Goal: Transaction & Acquisition: Purchase product/service

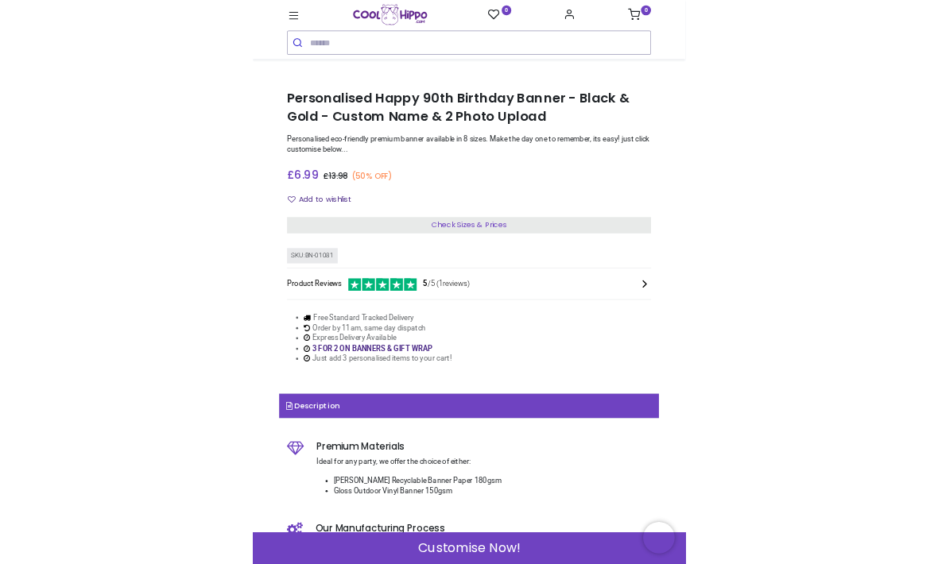
scroll to position [222, 0]
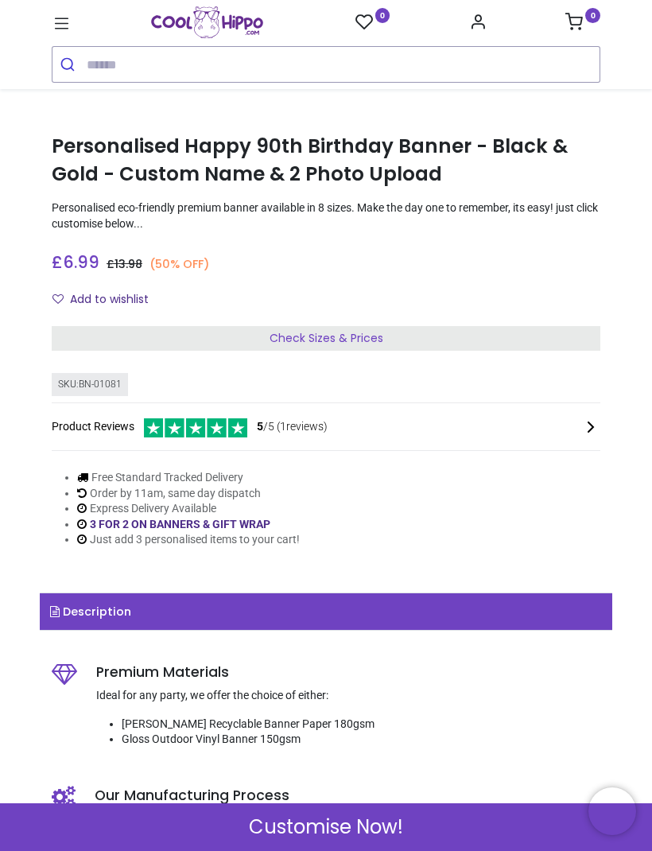
click at [447, 332] on div "Check Sizes & Prices" at bounding box center [326, 338] width 549 height 25
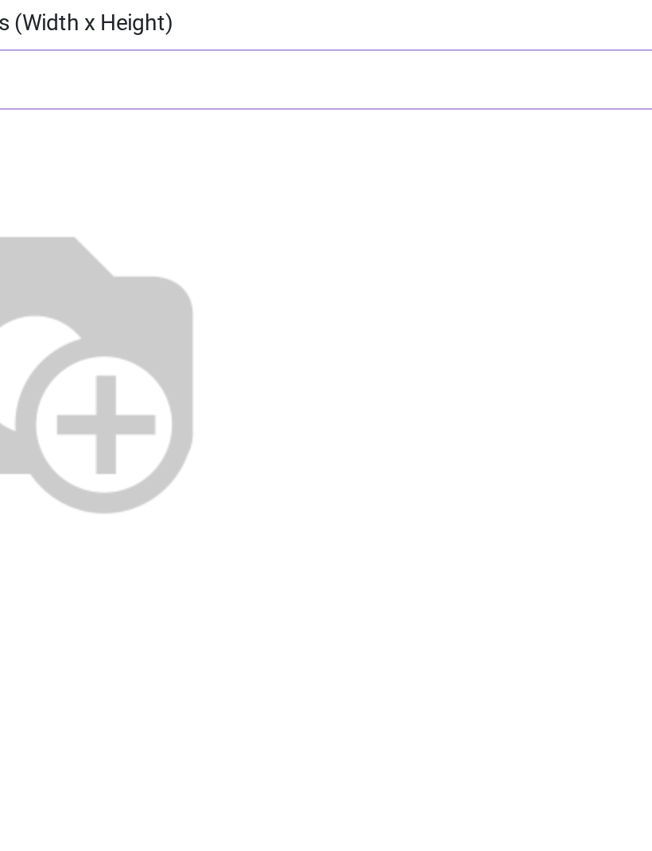
click at [119, 214] on img at bounding box center [115, 316] width 204 height 204
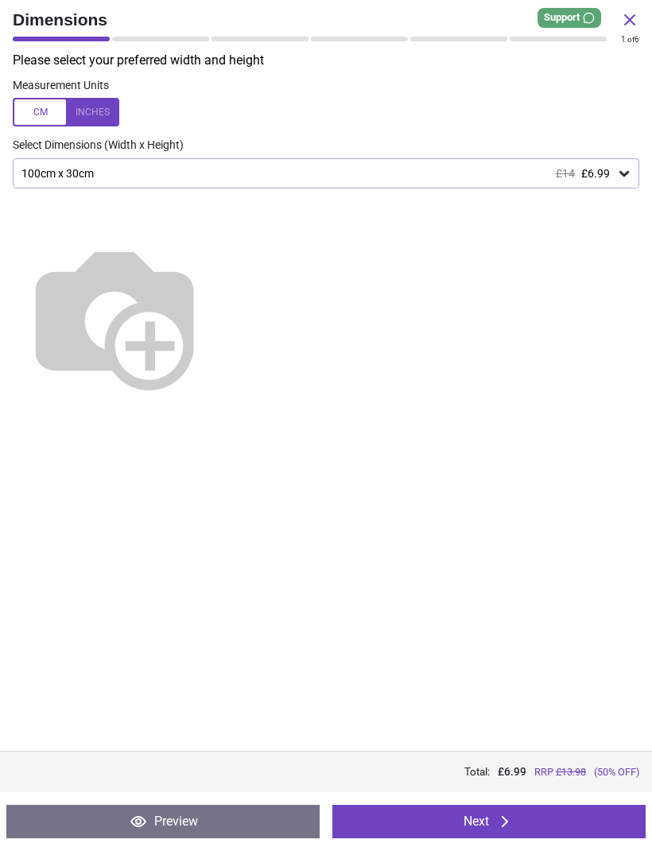
click at [619, 171] on icon at bounding box center [624, 174] width 10 height 6
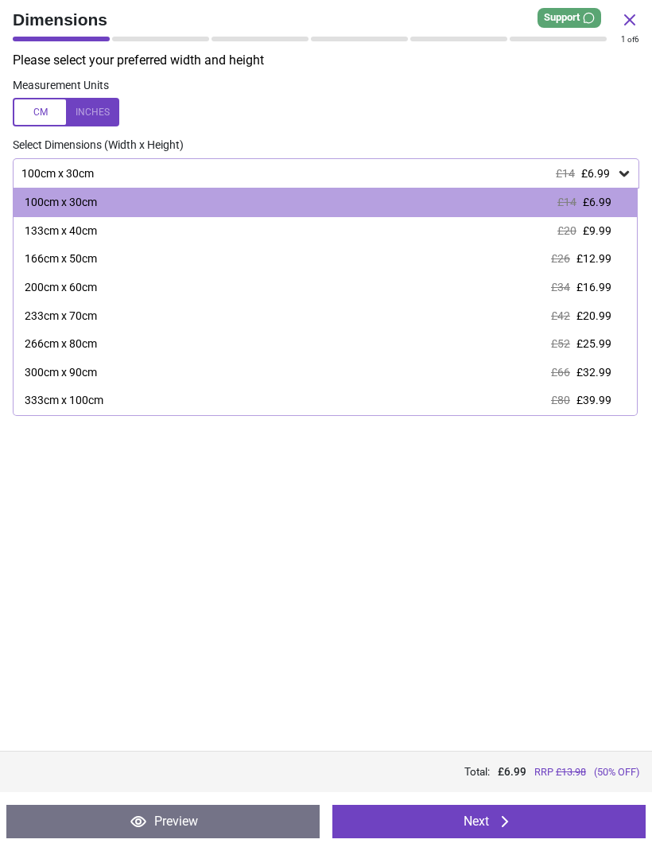
click at [597, 254] on span "£12.99" at bounding box center [593, 258] width 35 height 13
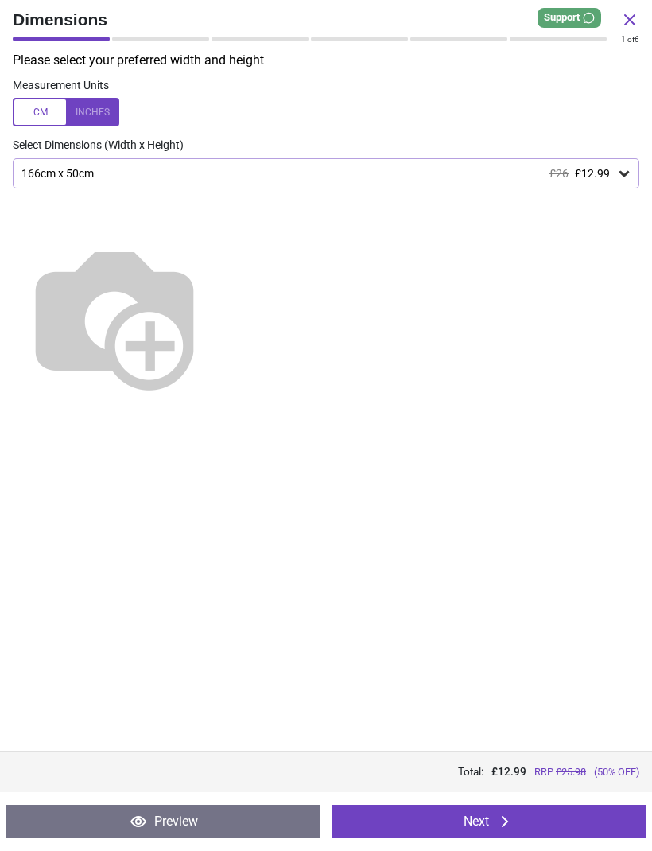
click at [624, 168] on icon at bounding box center [624, 173] width 16 height 16
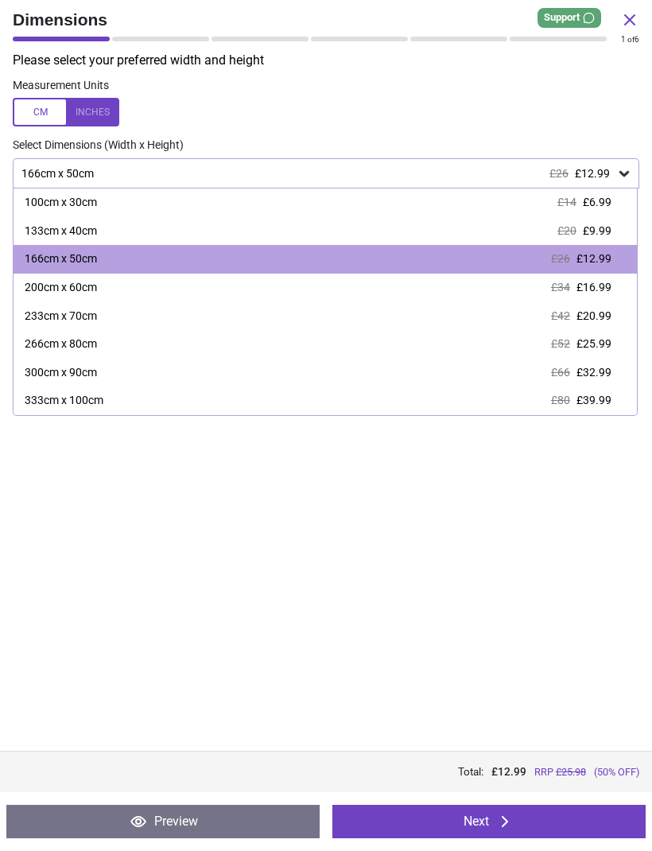
click at [569, 112] on label at bounding box center [326, 112] width 626 height 29
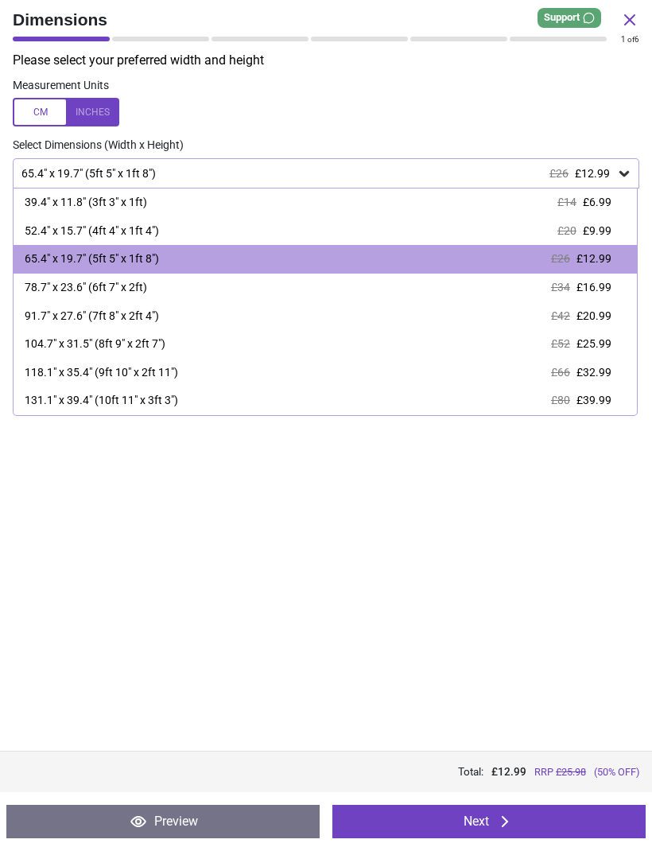
click at [630, 174] on icon at bounding box center [624, 173] width 16 height 16
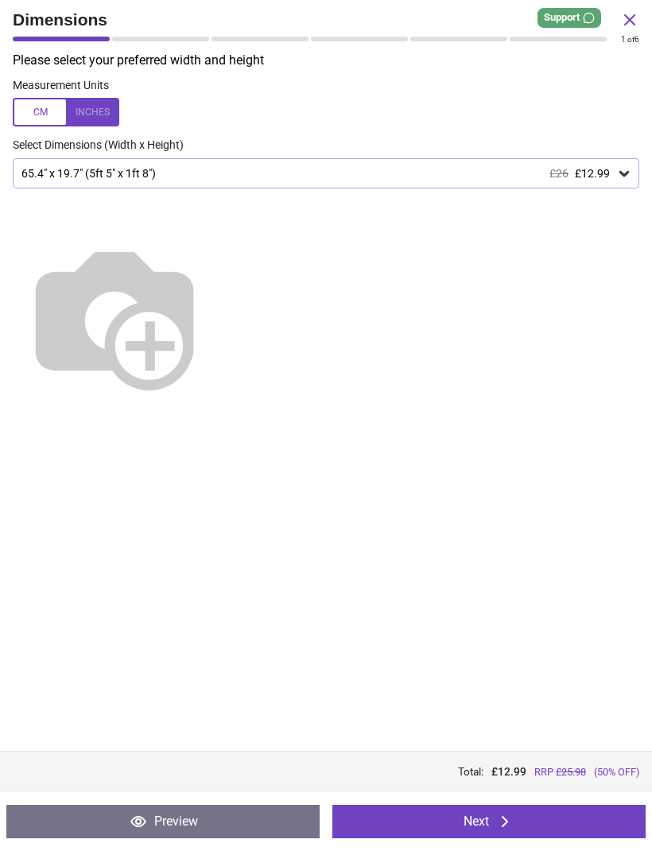
click at [626, 173] on icon at bounding box center [624, 174] width 10 height 6
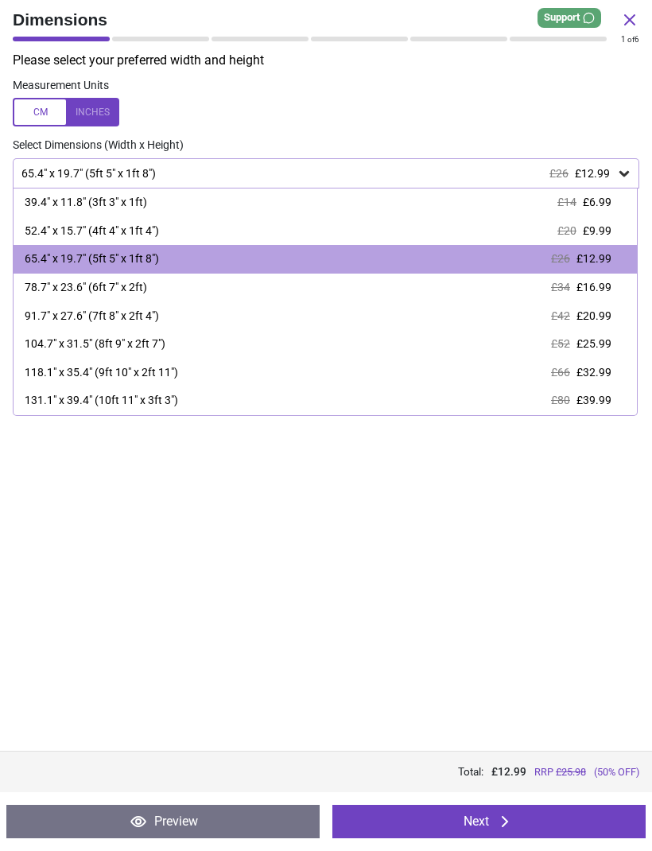
click at [527, 167] on div "65.4" x 19.7" (5ft 5" x 1ft 8") £26 £12.99" at bounding box center [318, 174] width 596 height 14
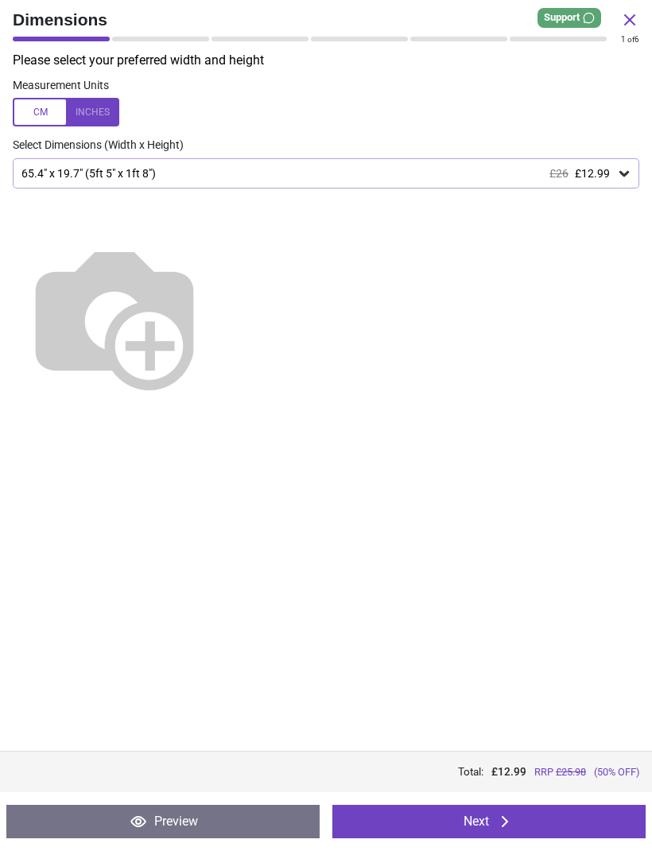
click at [618, 174] on icon at bounding box center [624, 173] width 16 height 16
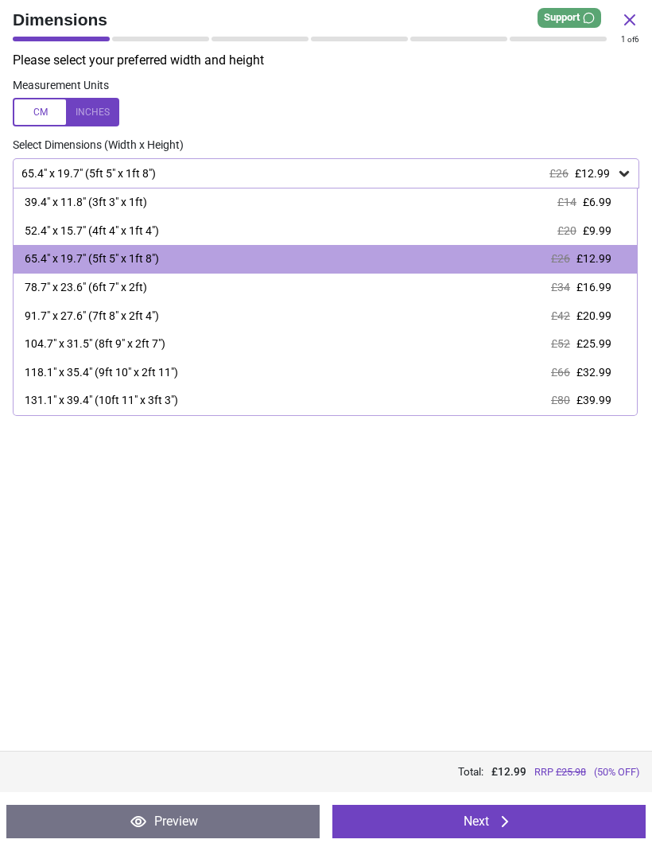
click at [50, 196] on div "39.4" x 11.8" (3ft 3" x 1ft)" at bounding box center [86, 203] width 122 height 16
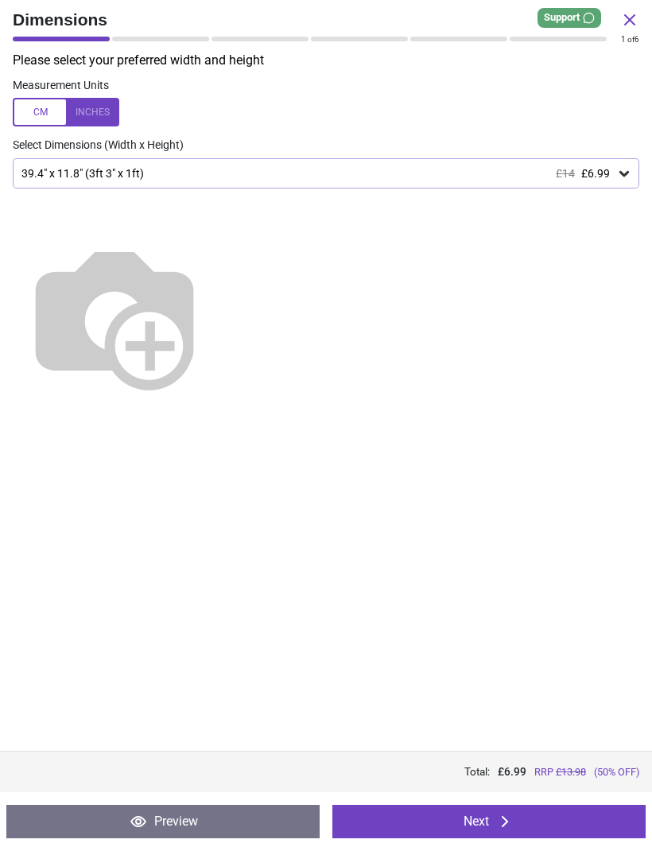
click at [626, 171] on icon at bounding box center [624, 174] width 10 height 6
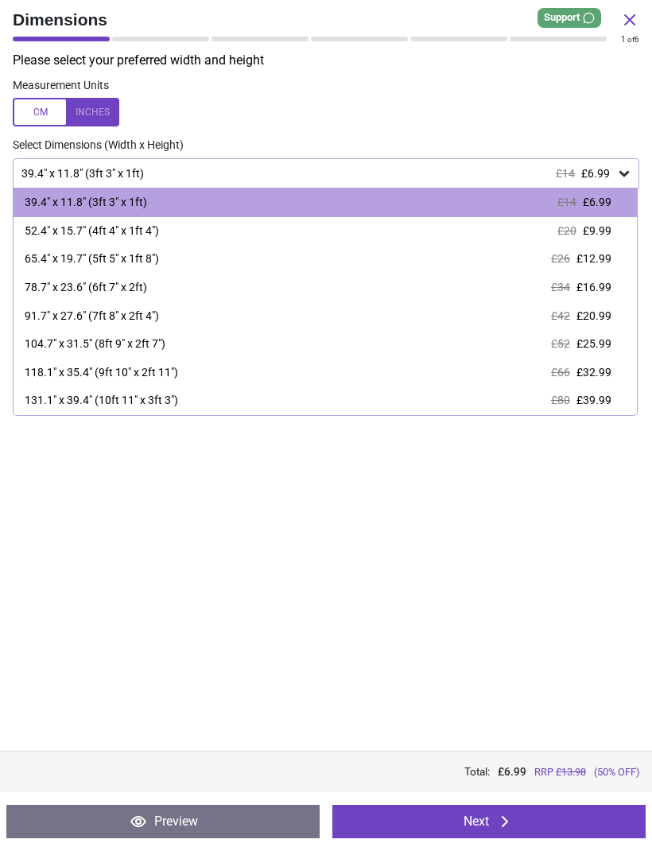
click at [41, 254] on div "65.4" x 19.7" (5ft 5" x 1ft 8")" at bounding box center [92, 259] width 134 height 16
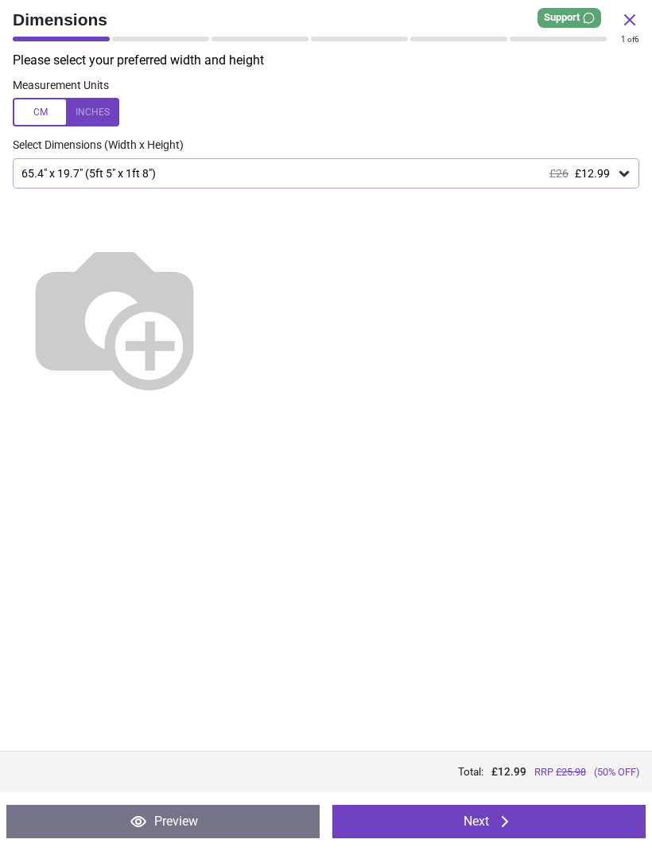
click at [614, 171] on div "65.4" x 19.7" (5ft 5" x 1ft 8") £26 £12.99" at bounding box center [318, 174] width 596 height 14
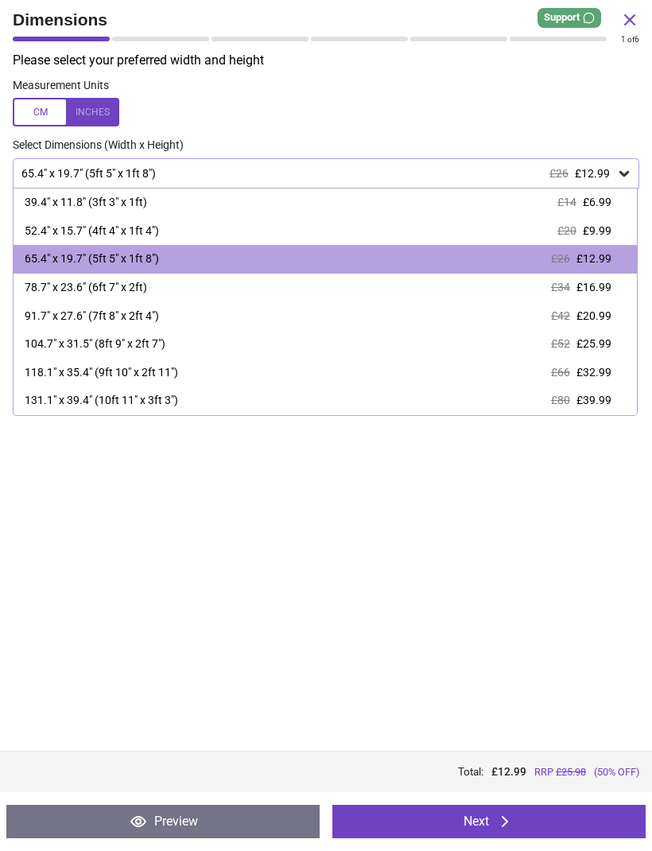
click at [191, 390] on div "131.1" x 39.4" (10ft 11" x 3ft 3") £80 £39.99" at bounding box center [325, 400] width 623 height 29
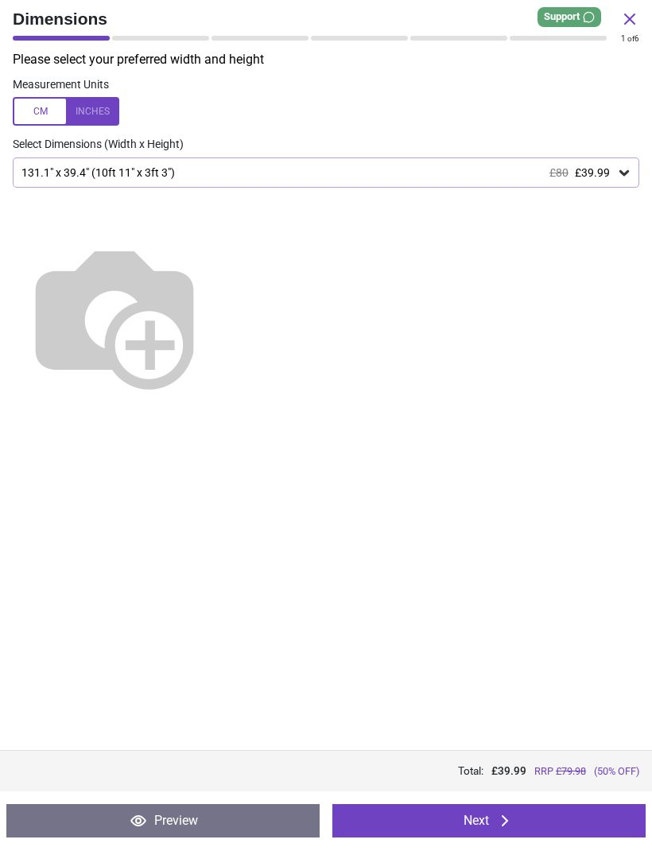
click at [624, 161] on div "131.1" x 39.4" (10ft 11" x 3ft 3") £80 £39.99" at bounding box center [326, 173] width 626 height 30
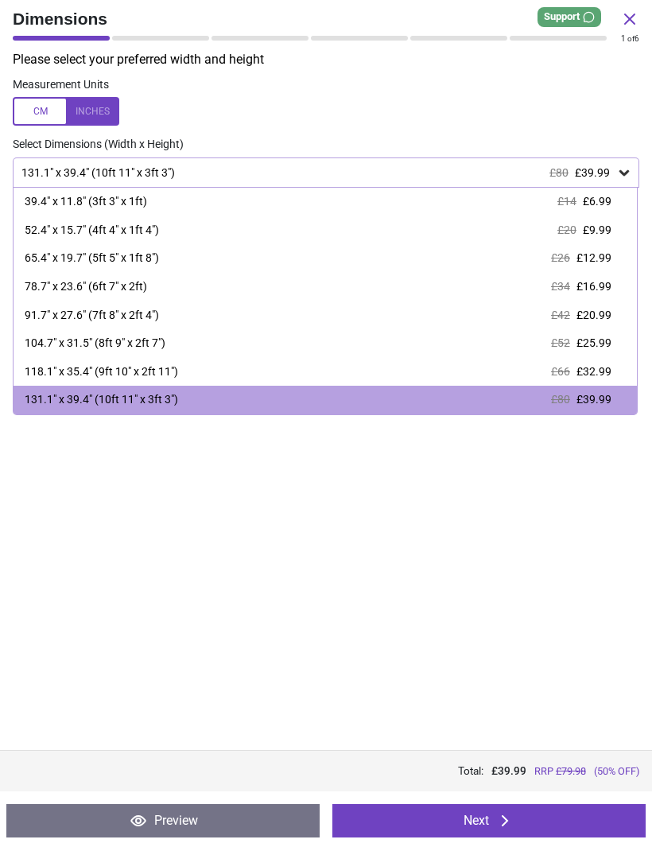
click at [173, 259] on div "65.4" x 19.7" (5ft 5" x 1ft 8") £26 £12.99" at bounding box center [325, 259] width 623 height 29
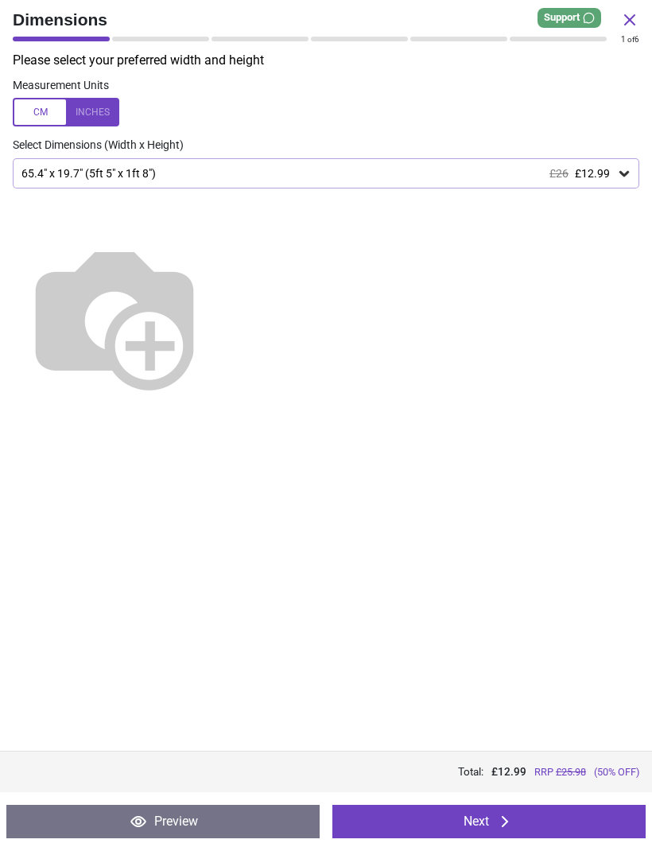
click at [36, 104] on div at bounding box center [66, 112] width 107 height 29
click at [93, 107] on div at bounding box center [66, 112] width 107 height 29
click at [92, 118] on div at bounding box center [66, 112] width 107 height 29
click at [96, 110] on div at bounding box center [66, 112] width 107 height 29
click at [428, 824] on button "Next" at bounding box center [488, 821] width 313 height 33
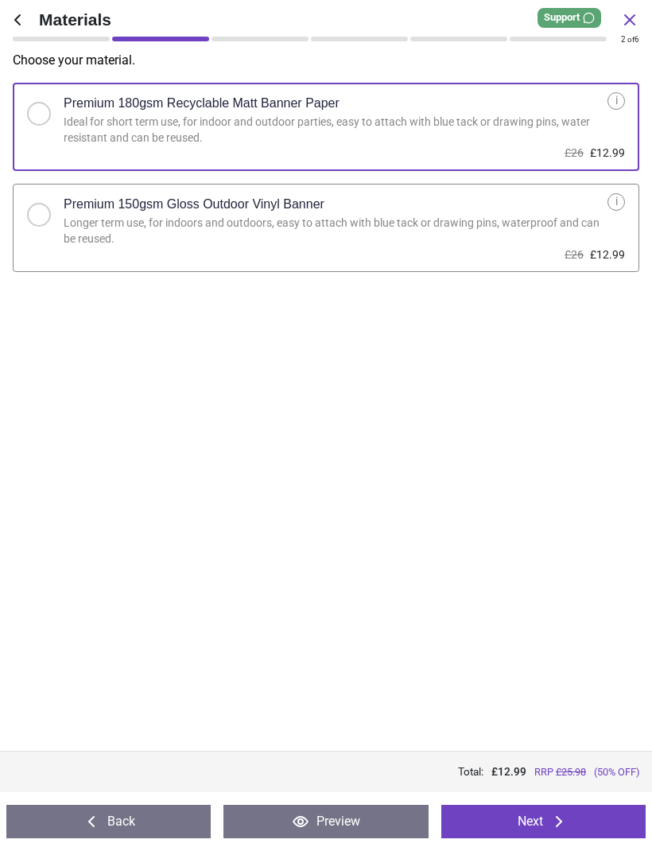
click at [533, 819] on button "Next" at bounding box center [543, 821] width 204 height 33
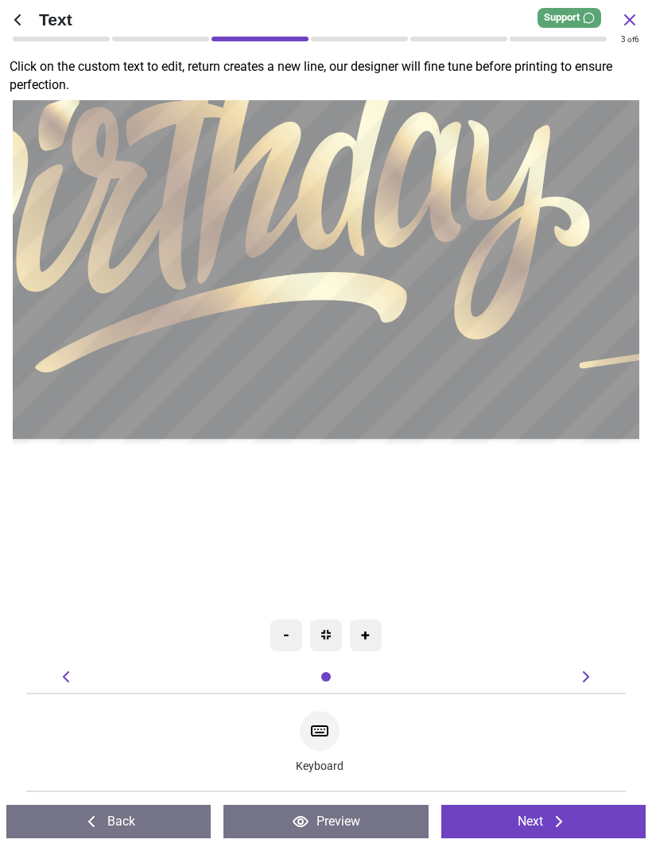
click at [192, 374] on textarea at bounding box center [326, 379] width 442 height 56
type textarea "******"
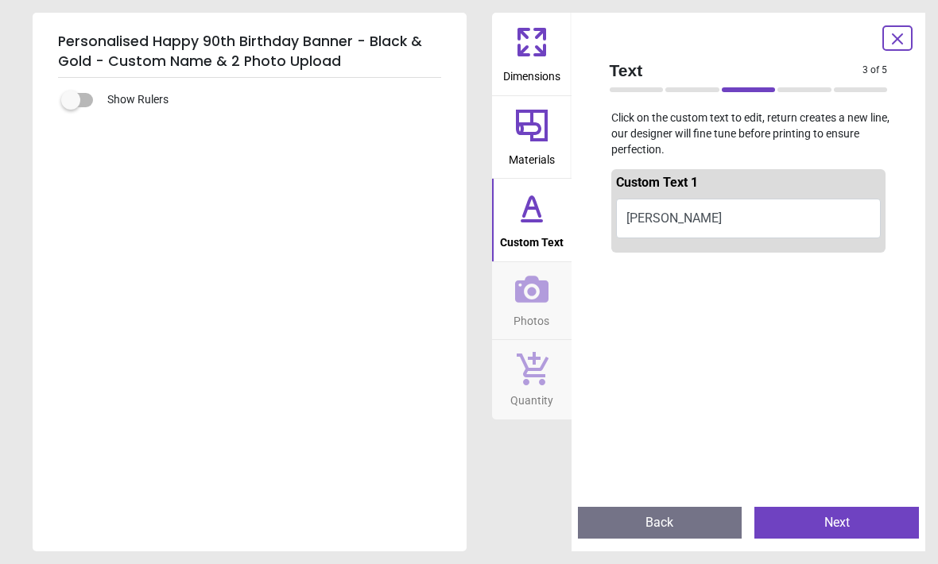
click at [651, 513] on button "Next" at bounding box center [836, 523] width 165 height 32
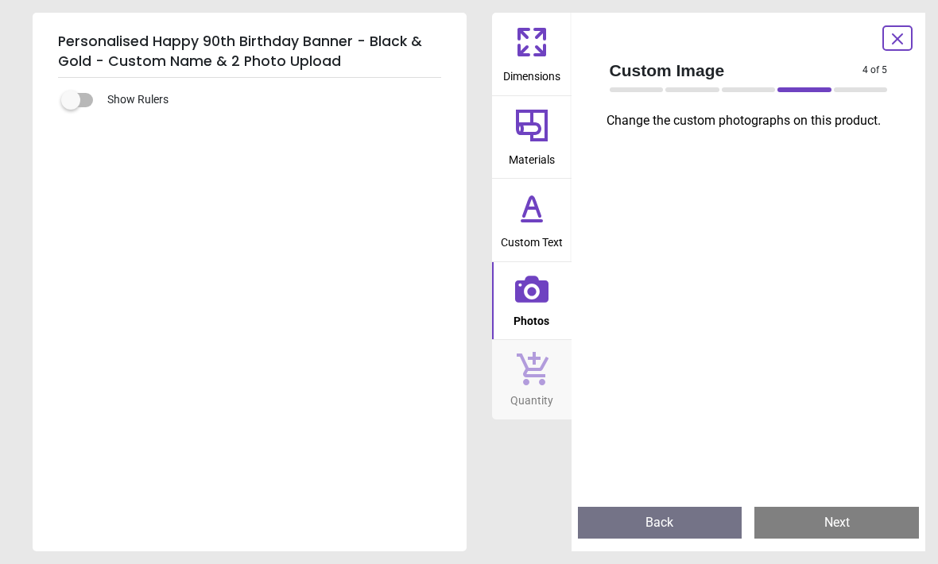
click at [531, 293] on icon at bounding box center [531, 289] width 33 height 27
click at [528, 294] on icon at bounding box center [531, 289] width 33 height 33
click at [523, 303] on icon at bounding box center [531, 289] width 33 height 33
click at [523, 367] on icon at bounding box center [531, 368] width 33 height 35
click at [523, 206] on icon at bounding box center [532, 208] width 38 height 38
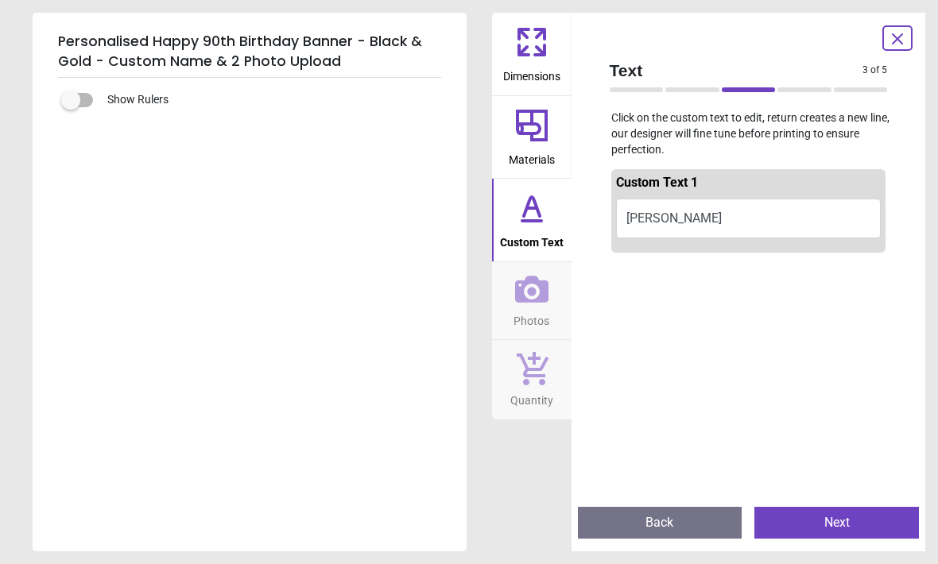
click at [522, 135] on icon at bounding box center [532, 126] width 38 height 38
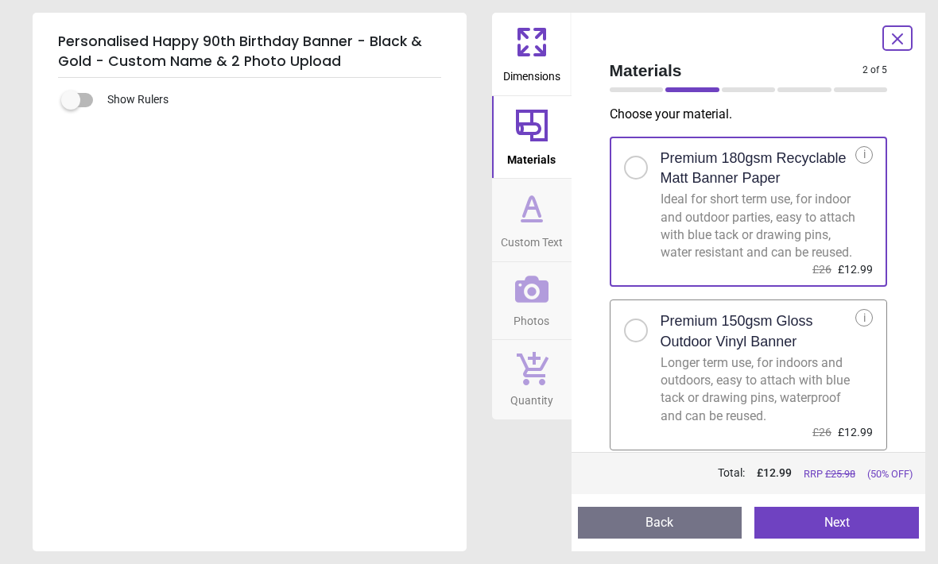
click at [516, 61] on span "Dimensions" at bounding box center [531, 73] width 57 height 24
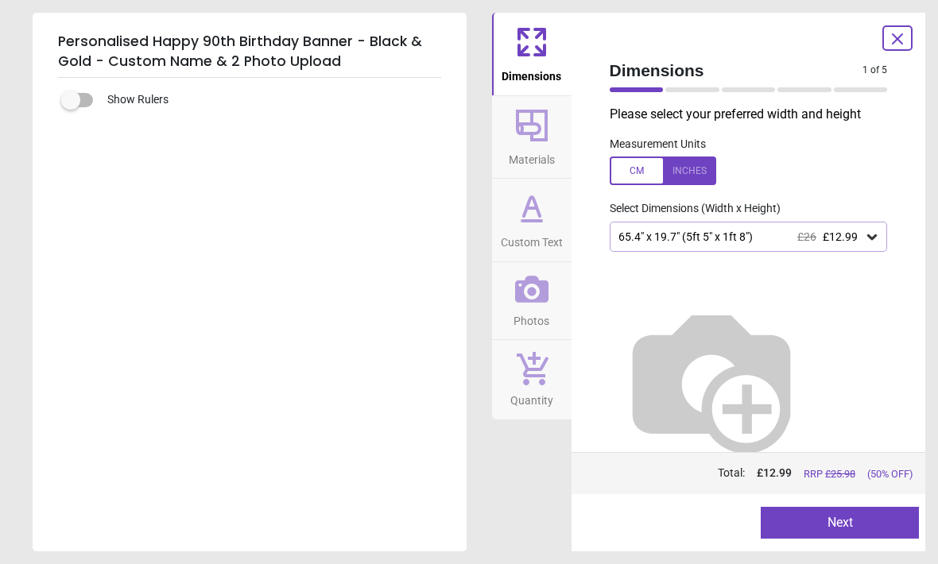
click at [514, 304] on button "Photos" at bounding box center [531, 301] width 79 height 78
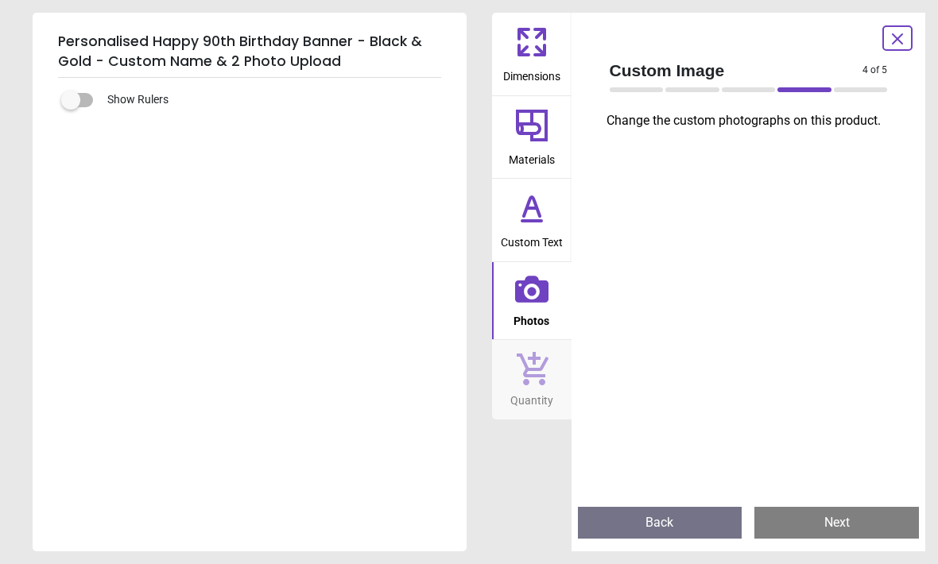
click at [629, 286] on div at bounding box center [749, 316] width 304 height 358
click at [651, 513] on button "Next" at bounding box center [836, 523] width 165 height 32
click at [651, 249] on div at bounding box center [749, 316] width 304 height 358
click at [529, 299] on icon at bounding box center [531, 289] width 33 height 27
click at [651, 335] on div at bounding box center [749, 316] width 304 height 358
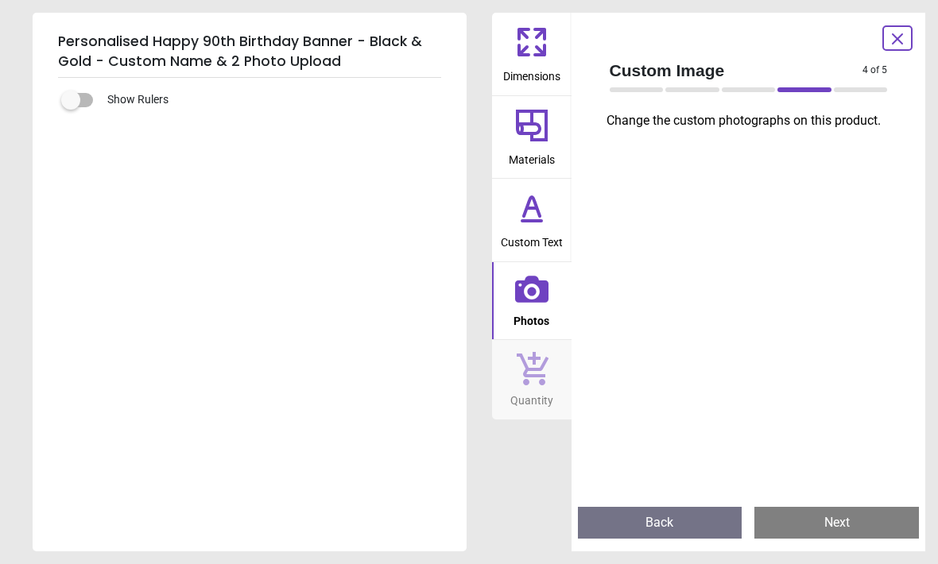
click at [537, 287] on icon at bounding box center [531, 289] width 33 height 33
click at [651, 516] on button "Next" at bounding box center [836, 523] width 165 height 32
click at [651, 515] on button "Back" at bounding box center [660, 523] width 165 height 32
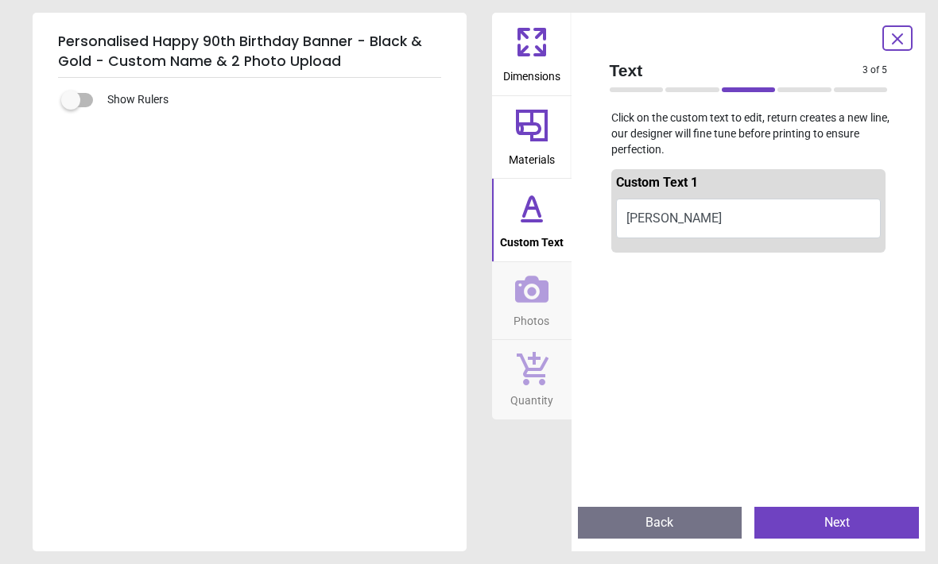
click at [651, 514] on button "Next" at bounding box center [836, 523] width 165 height 32
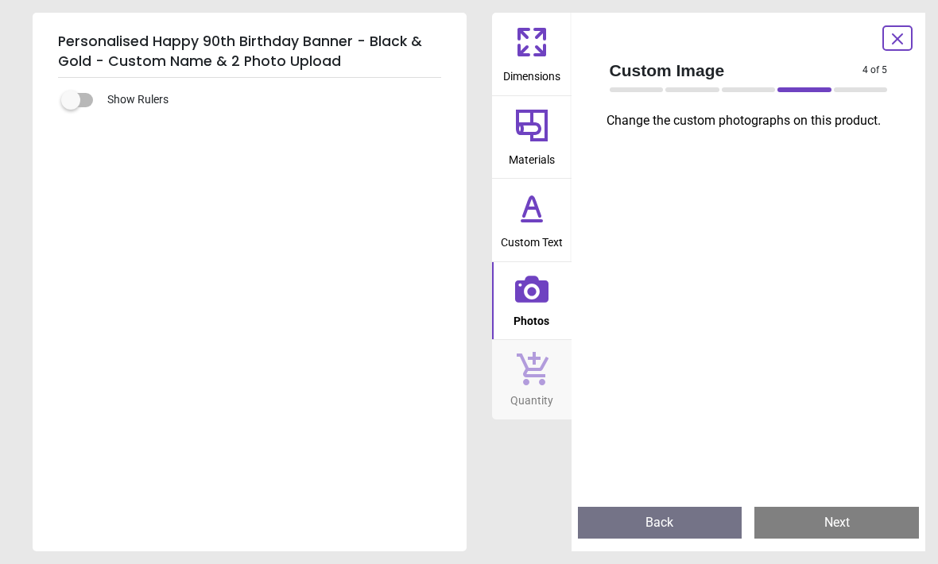
click at [651, 522] on button "Next" at bounding box center [836, 523] width 165 height 32
click at [537, 370] on icon at bounding box center [533, 368] width 32 height 33
click at [527, 363] on icon at bounding box center [531, 368] width 33 height 35
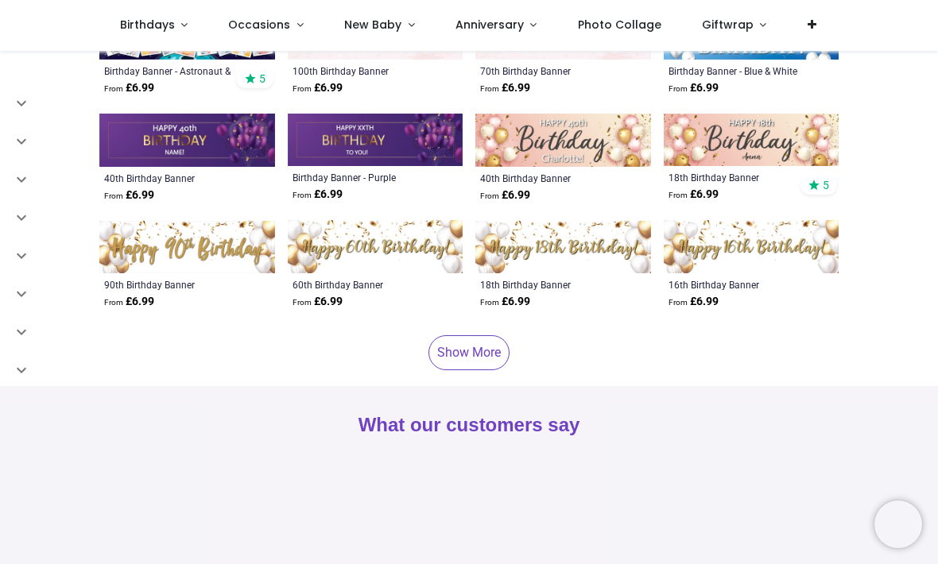
scroll to position [3701, 0]
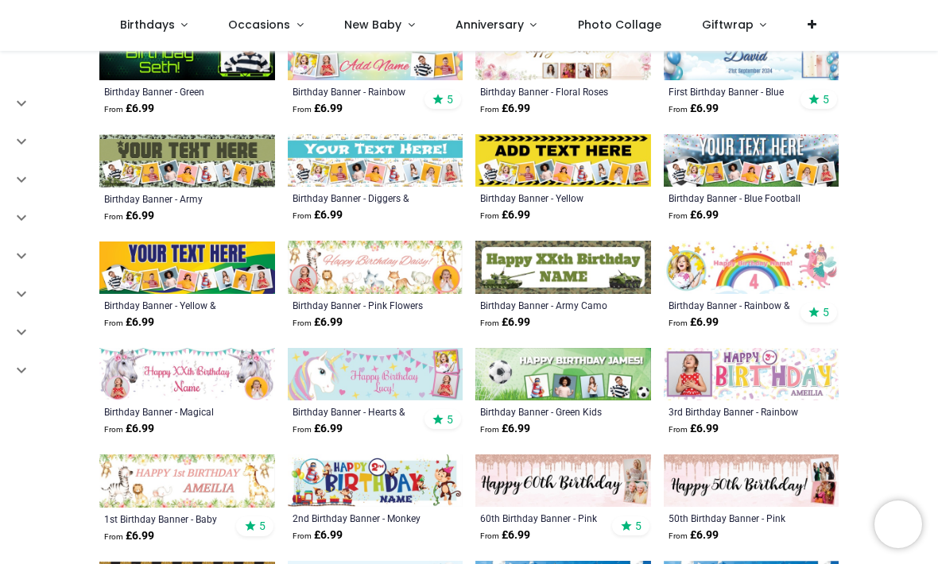
scroll to position [1965, 0]
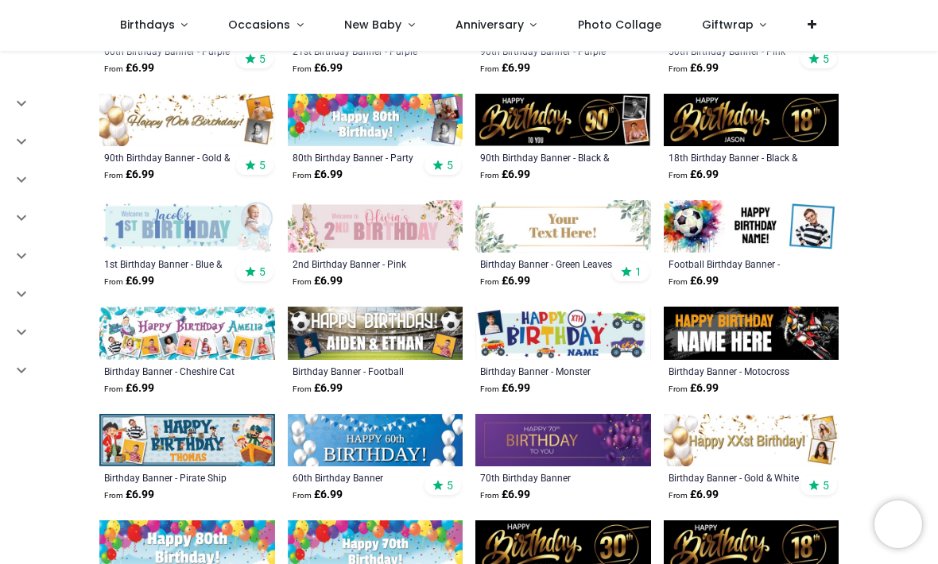
scroll to position [1252, 0]
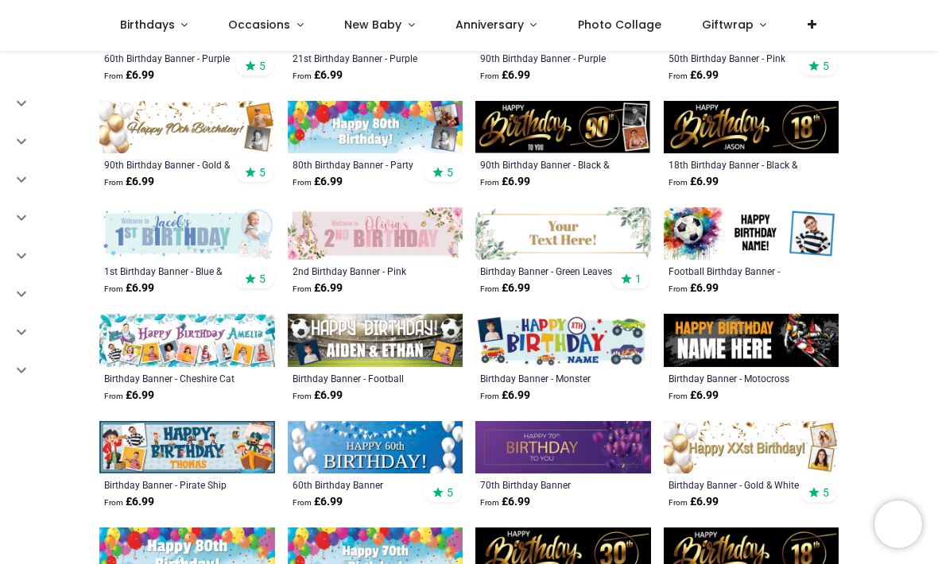
click at [541, 129] on img at bounding box center [563, 127] width 176 height 52
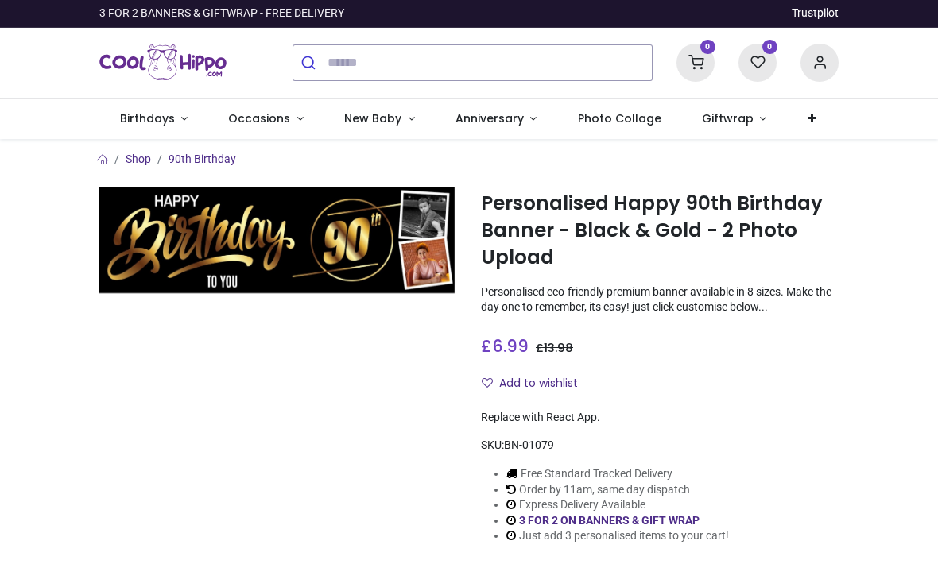
click at [596, 130] on link "Photo Collage" at bounding box center [619, 119] width 124 height 41
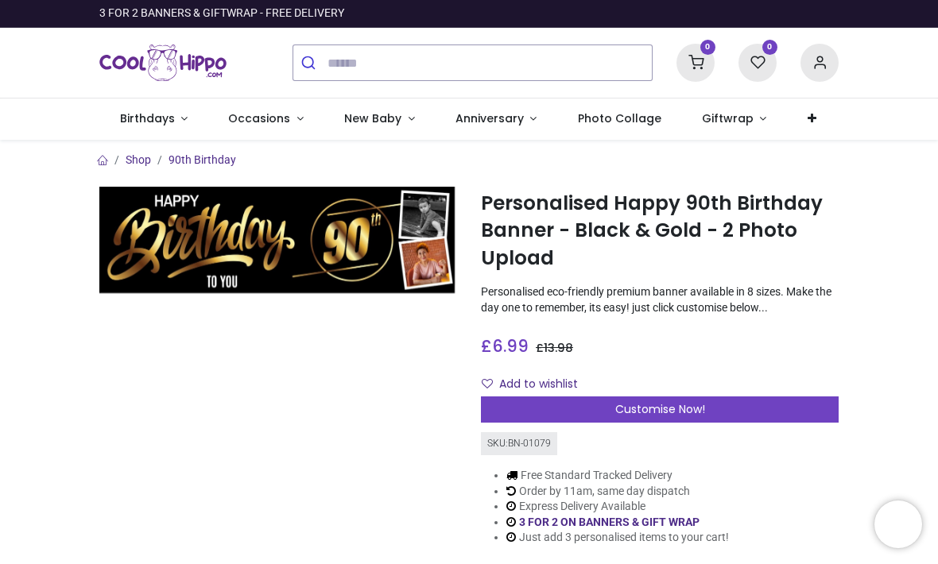
click at [146, 187] on img at bounding box center [278, 240] width 358 height 107
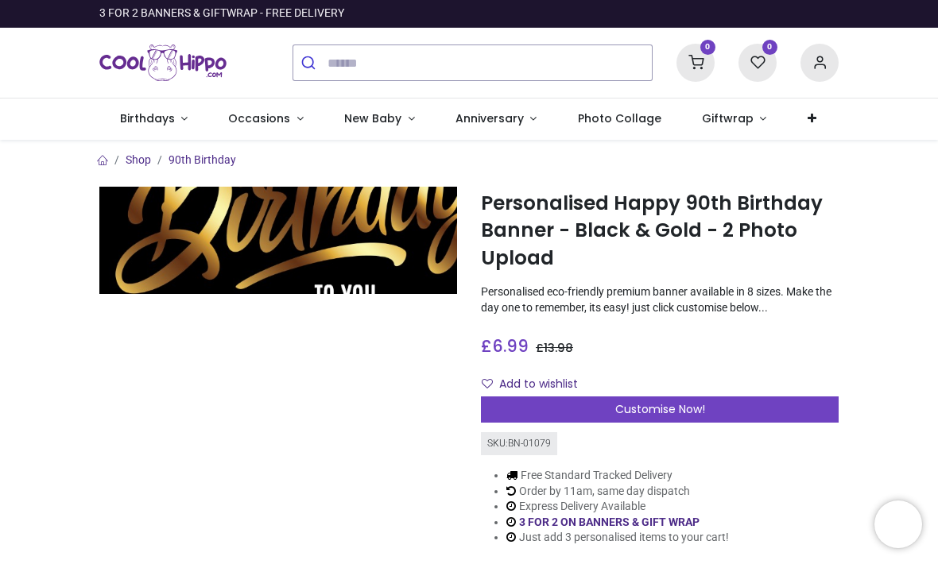
click at [125, 196] on img at bounding box center [278, 240] width 358 height 107
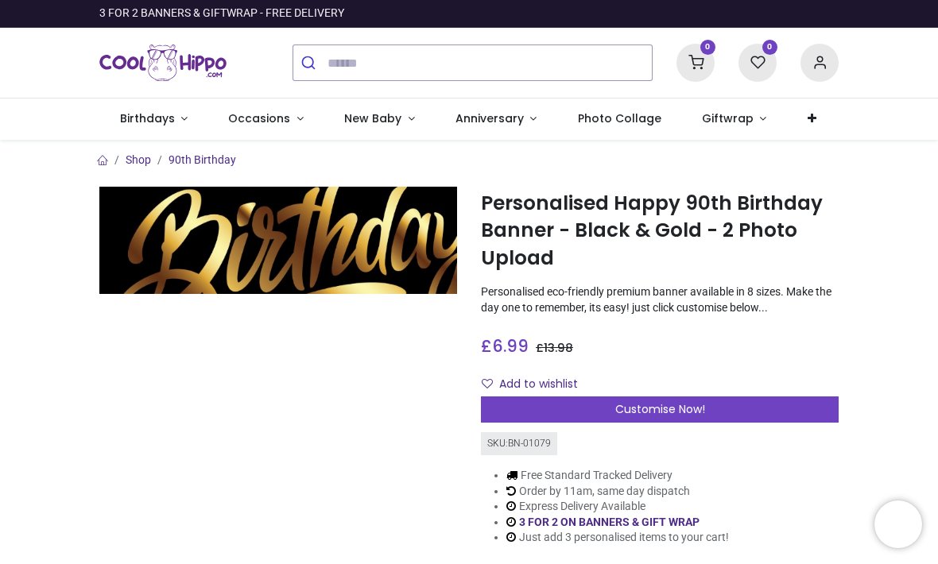
click at [123, 194] on img at bounding box center [278, 240] width 358 height 107
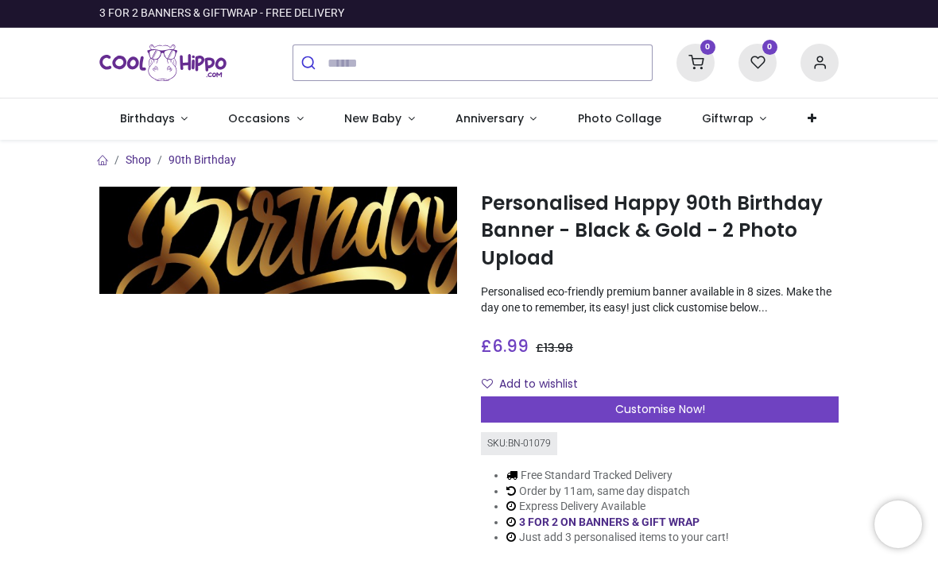
click at [133, 202] on img at bounding box center [278, 240] width 358 height 107
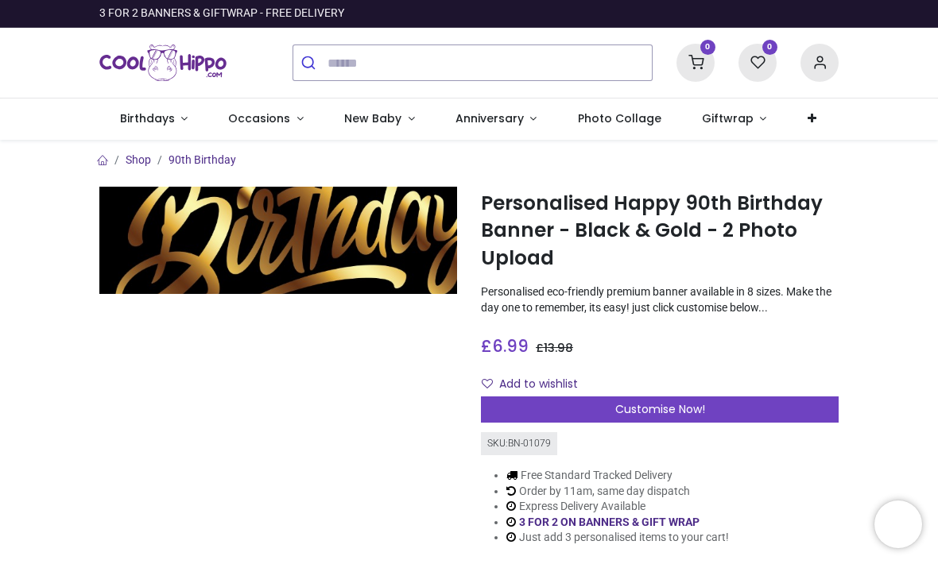
click at [135, 203] on img at bounding box center [278, 240] width 358 height 107
click at [612, 130] on link "Photo Collage" at bounding box center [619, 119] width 124 height 41
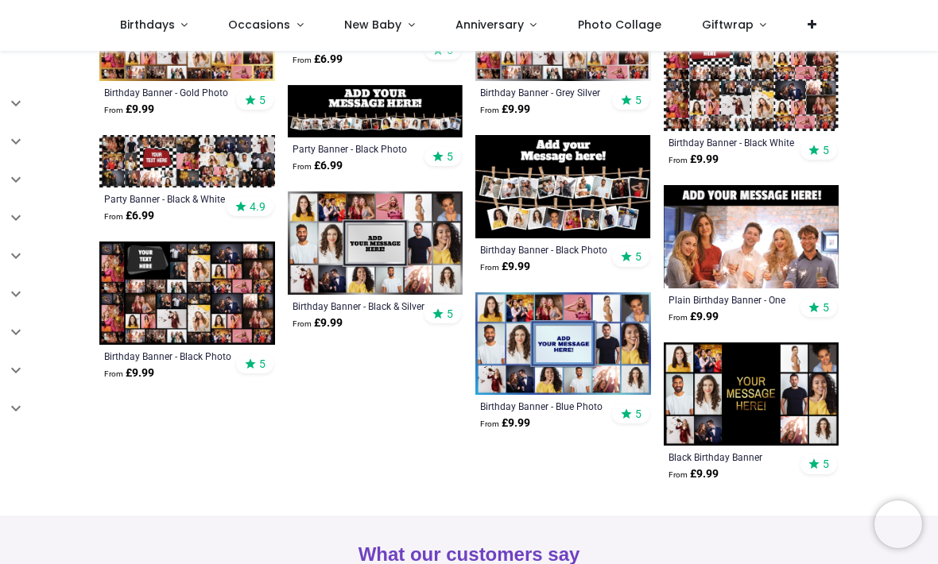
scroll to position [1213, 0]
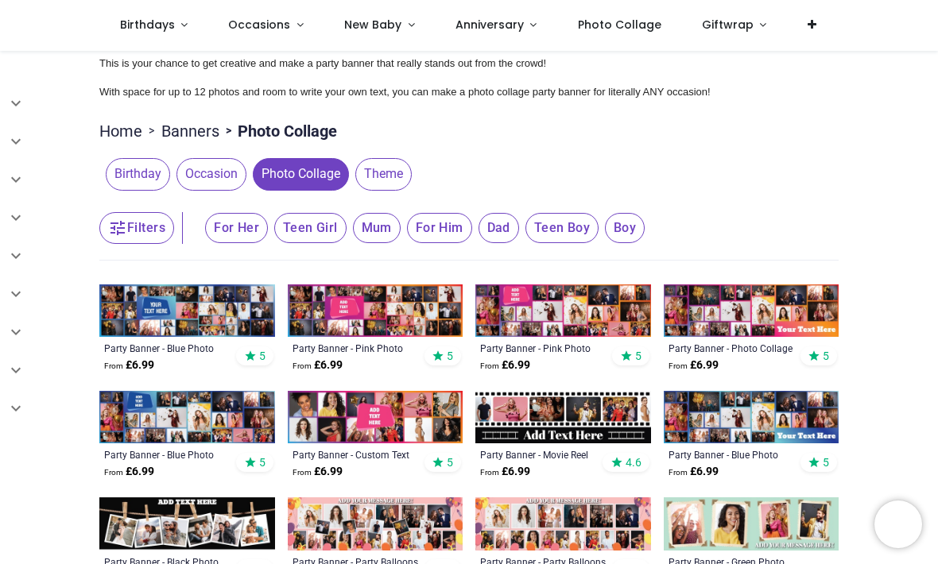
scroll to position [123, 0]
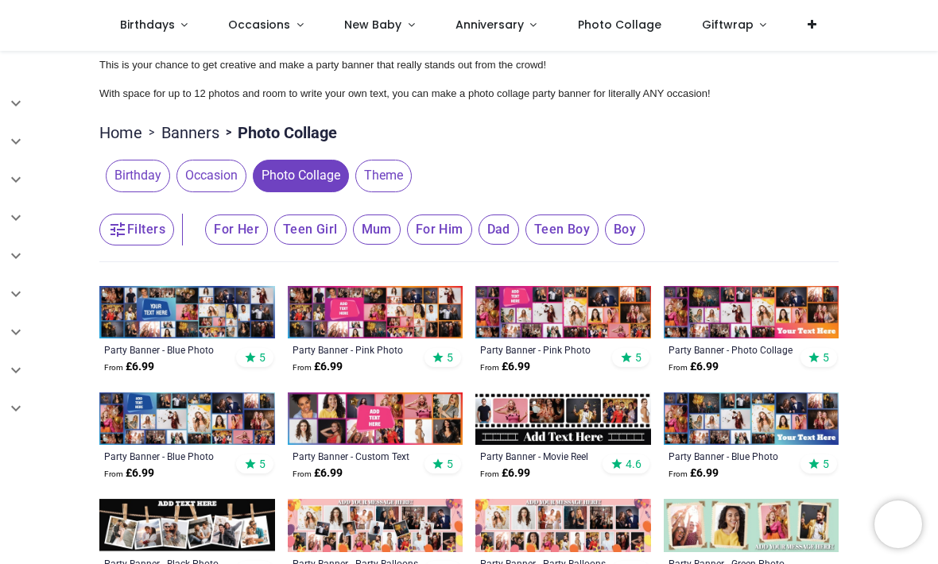
click at [122, 171] on span "Birthday" at bounding box center [138, 176] width 64 height 32
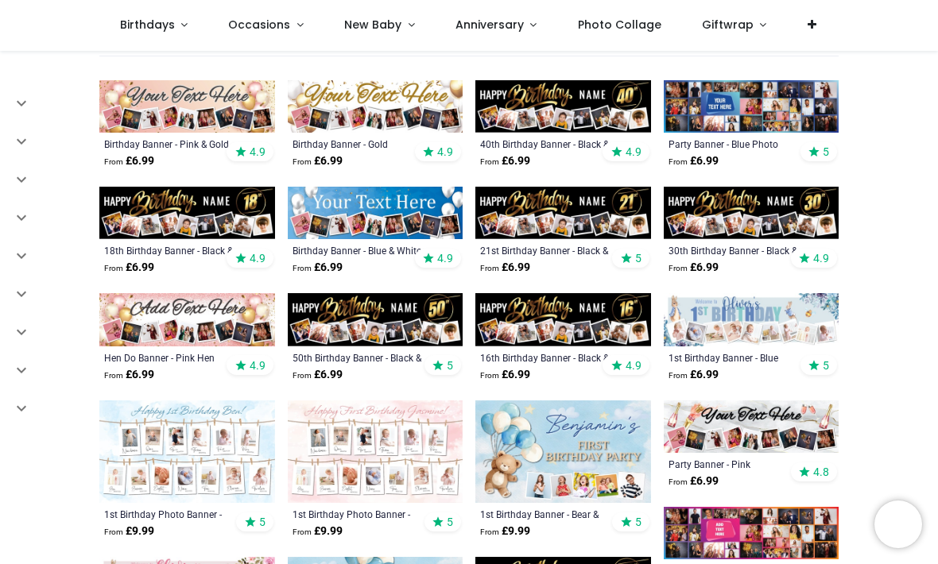
scroll to position [335, 0]
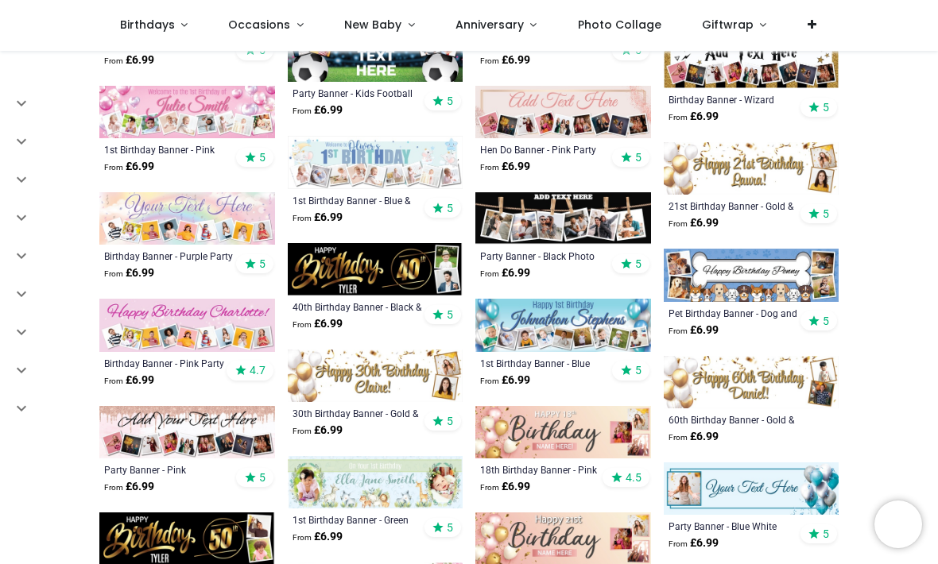
scroll to position [1244, 0]
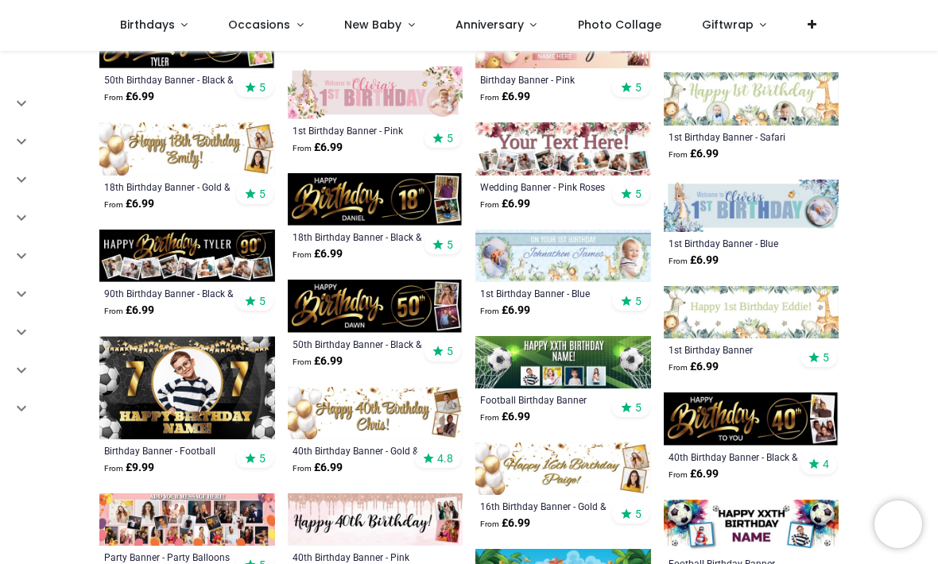
scroll to position [1727, 0]
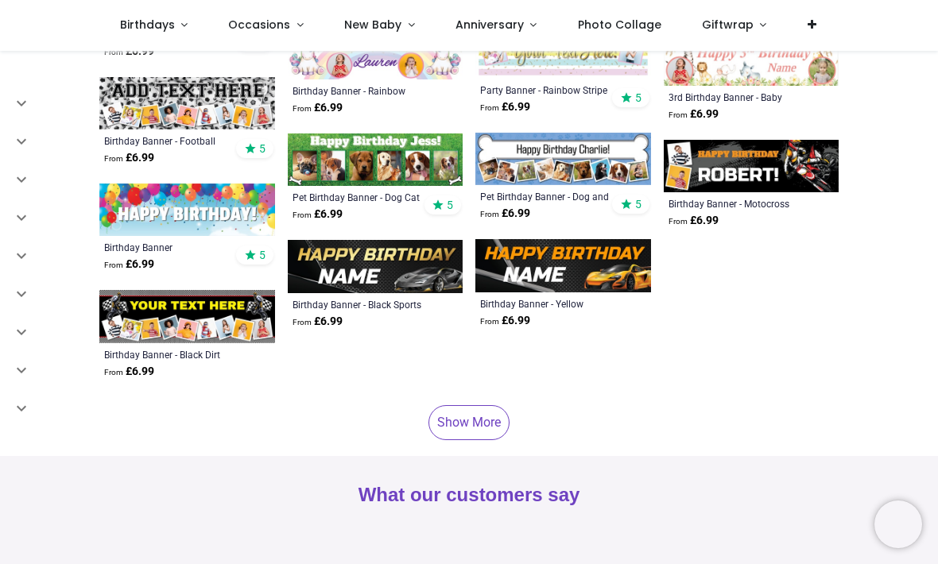
scroll to position [3156, 0]
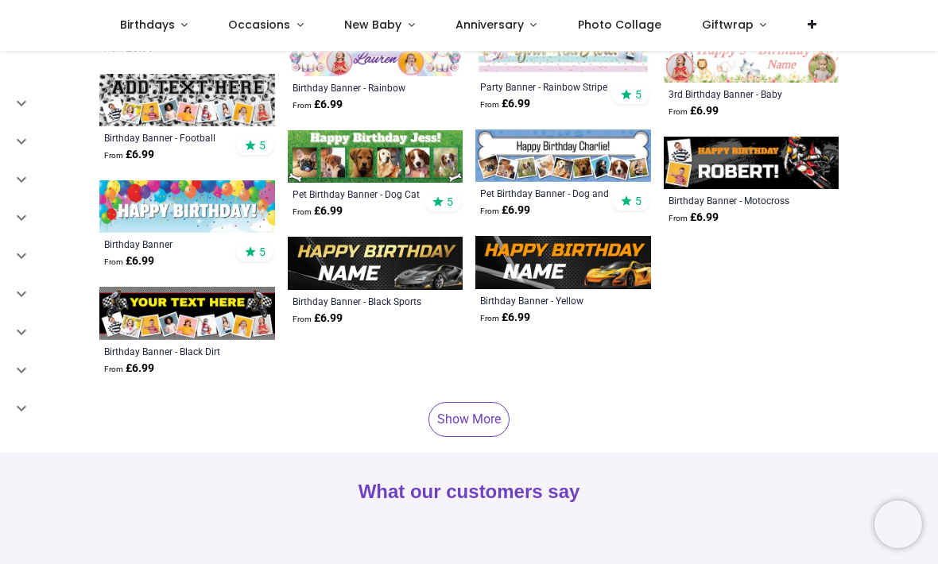
click at [459, 402] on link "Show More" at bounding box center [468, 419] width 81 height 35
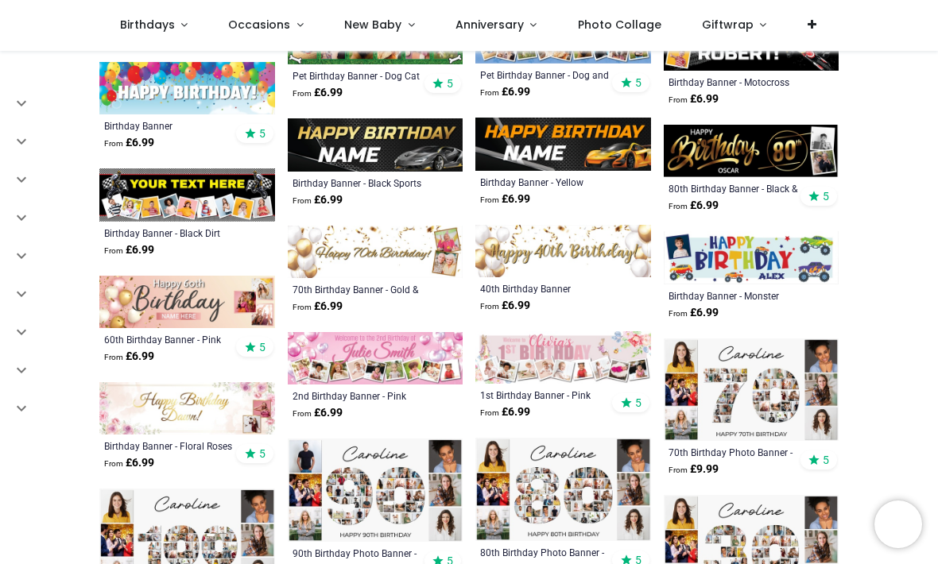
scroll to position [3273, 0]
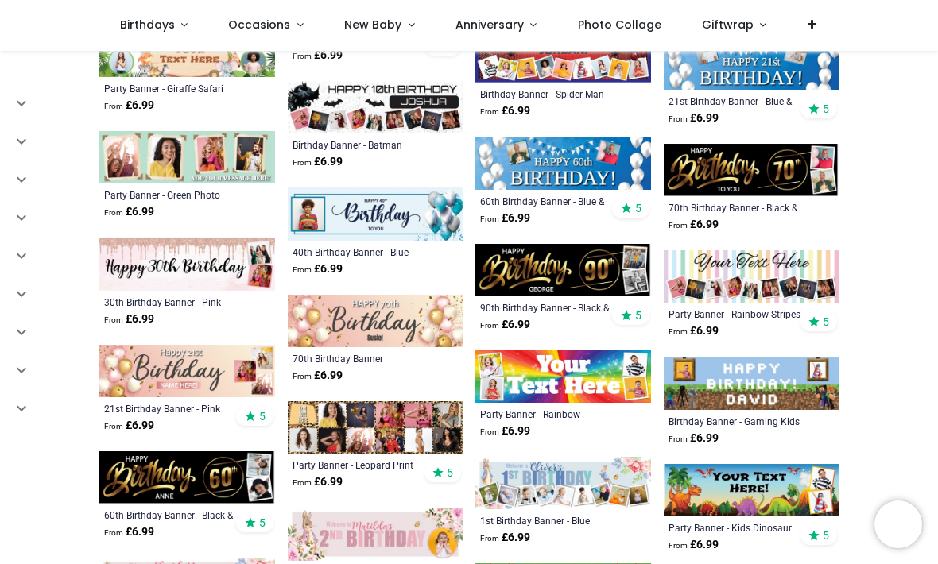
scroll to position [4449, 0]
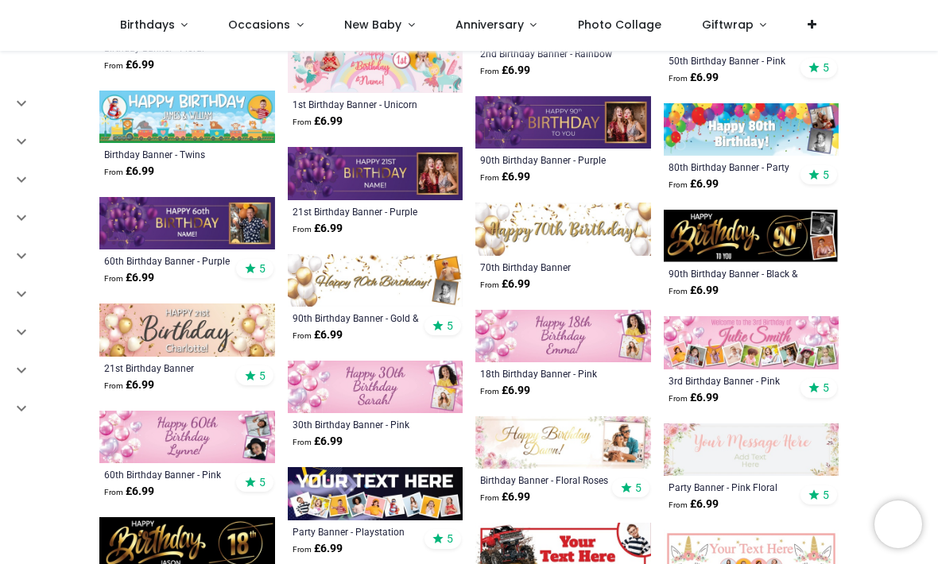
scroll to position [5106, 0]
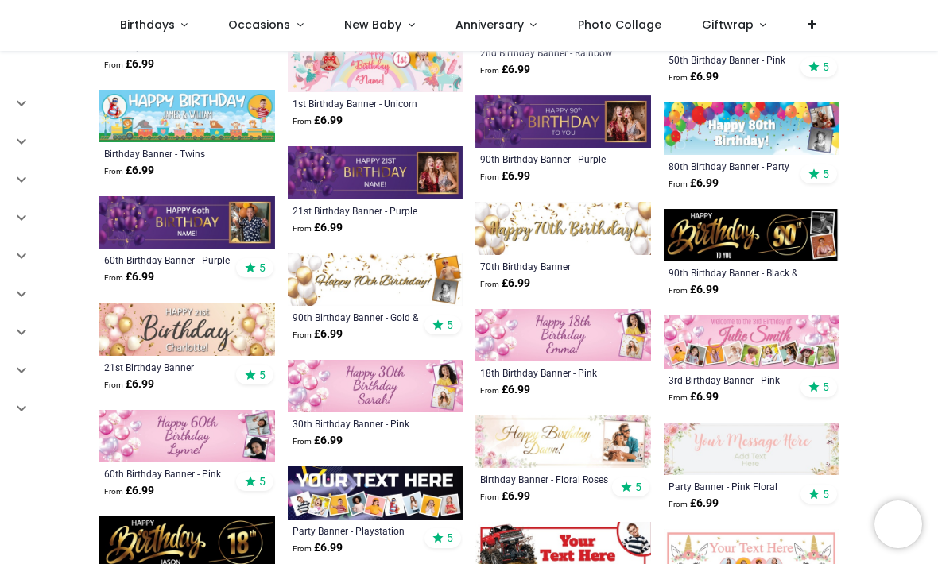
click at [786, 225] on img at bounding box center [752, 235] width 176 height 52
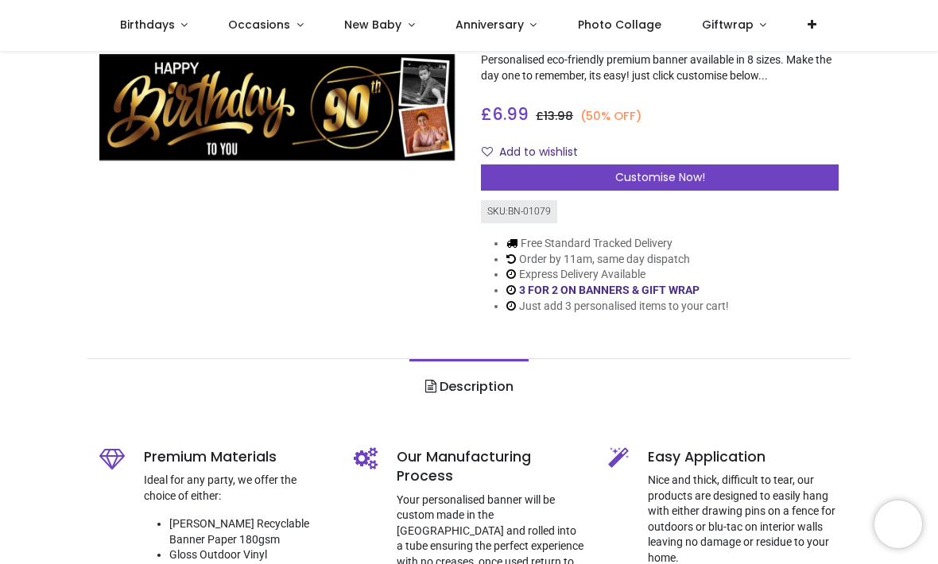
scroll to position [142, 0]
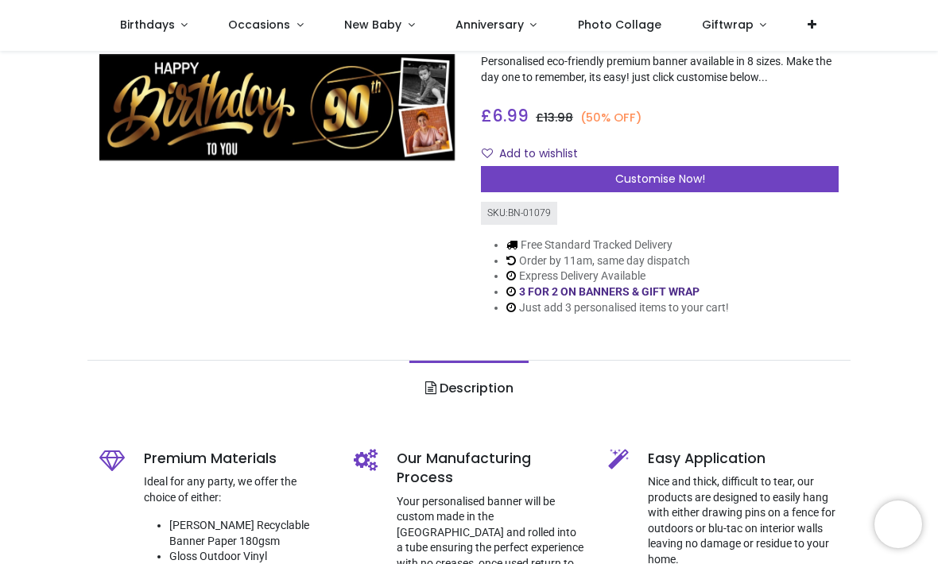
click at [739, 167] on div "Customise Now!" at bounding box center [660, 179] width 358 height 27
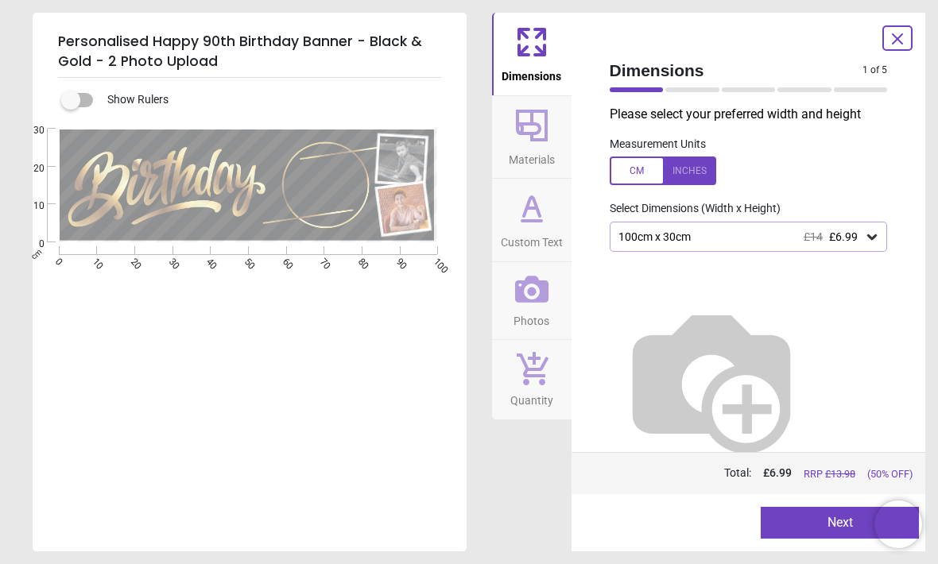
click at [868, 231] on icon at bounding box center [872, 237] width 16 height 16
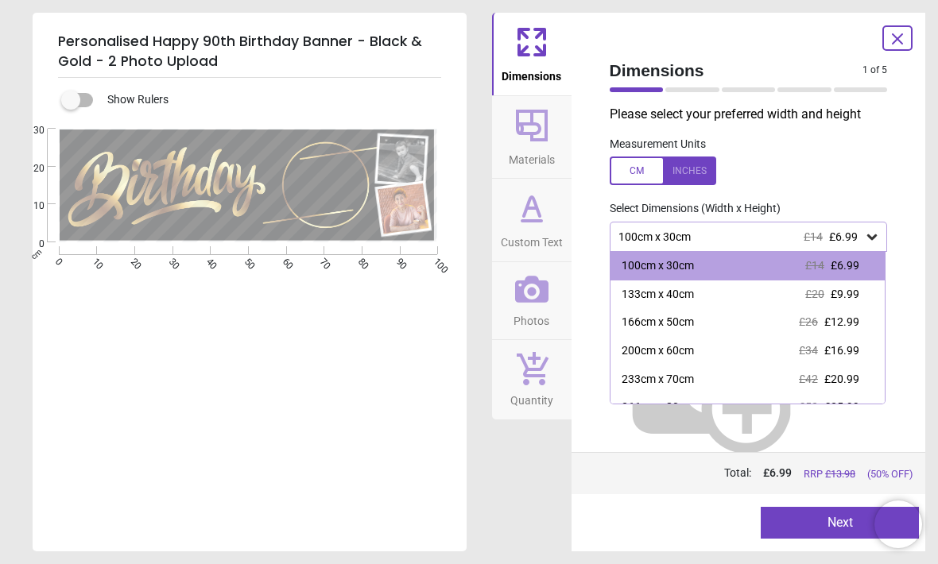
click at [698, 172] on div at bounding box center [663, 171] width 107 height 29
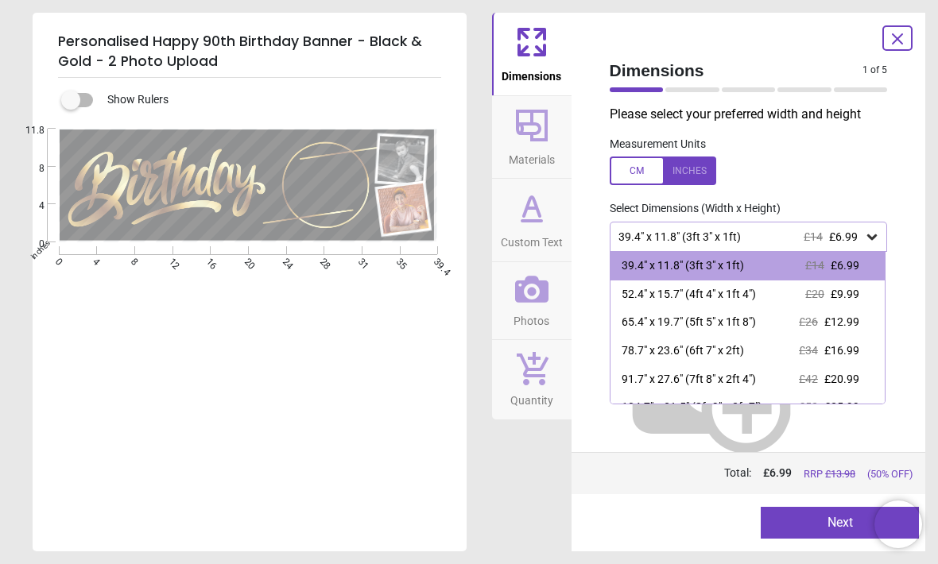
click at [706, 315] on div "65.4" x 19.7" (5ft 5" x 1ft 8")" at bounding box center [689, 323] width 134 height 16
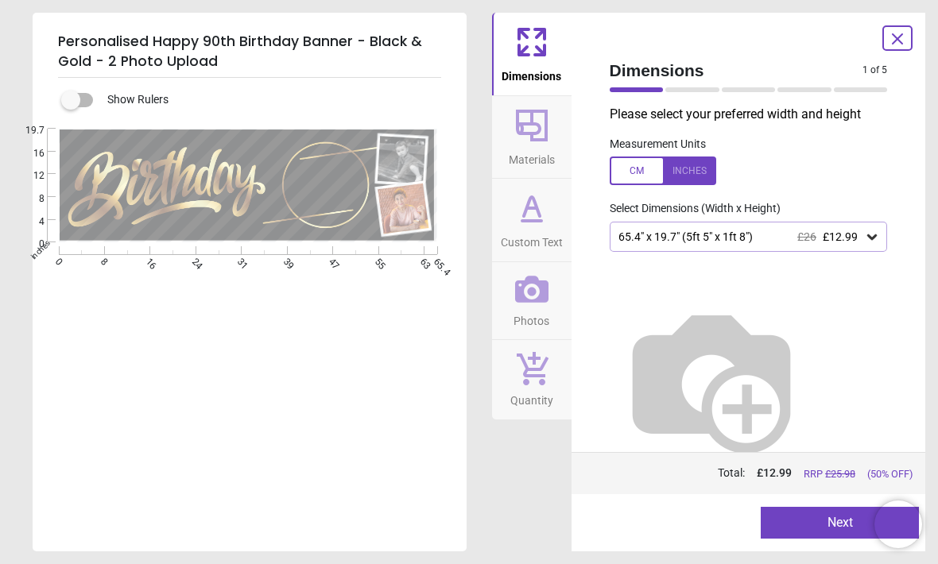
click at [649, 169] on div at bounding box center [663, 171] width 107 height 29
click at [706, 173] on div at bounding box center [663, 171] width 107 height 29
click at [793, 509] on button "Next" at bounding box center [840, 523] width 158 height 32
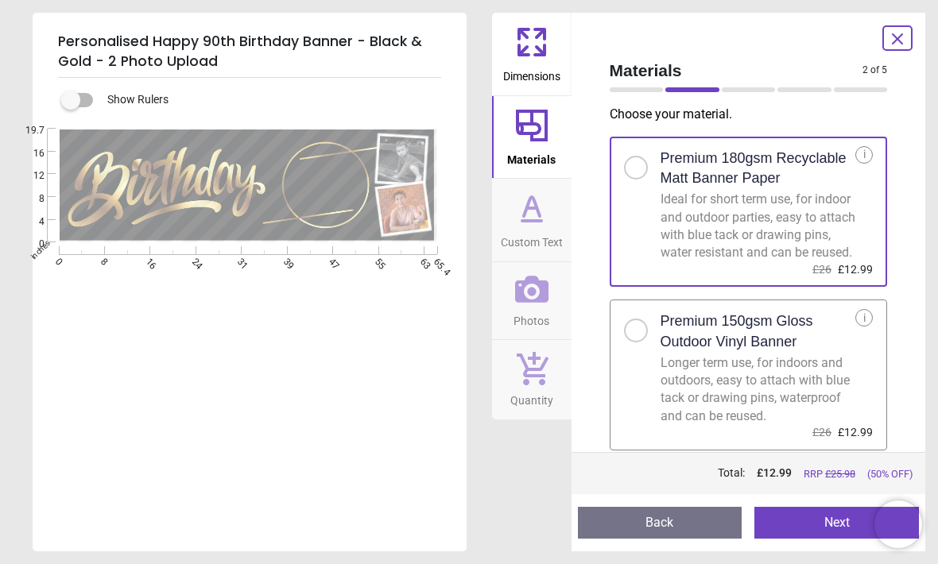
click at [799, 519] on button "Next" at bounding box center [836, 523] width 165 height 32
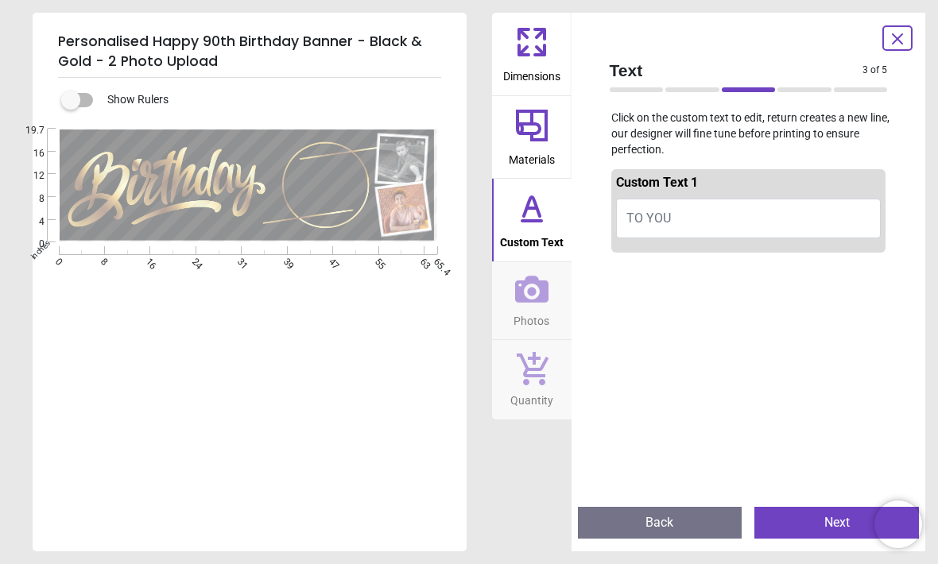
click at [720, 220] on button "TO YOU" at bounding box center [749, 219] width 266 height 40
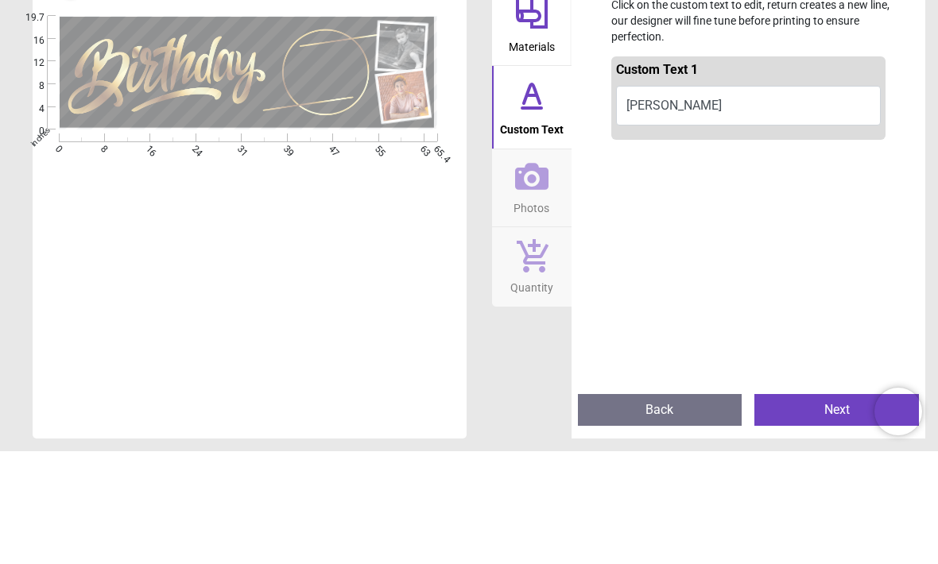
type textarea "******"
click at [766, 259] on div at bounding box center [748, 485] width 275 height 452
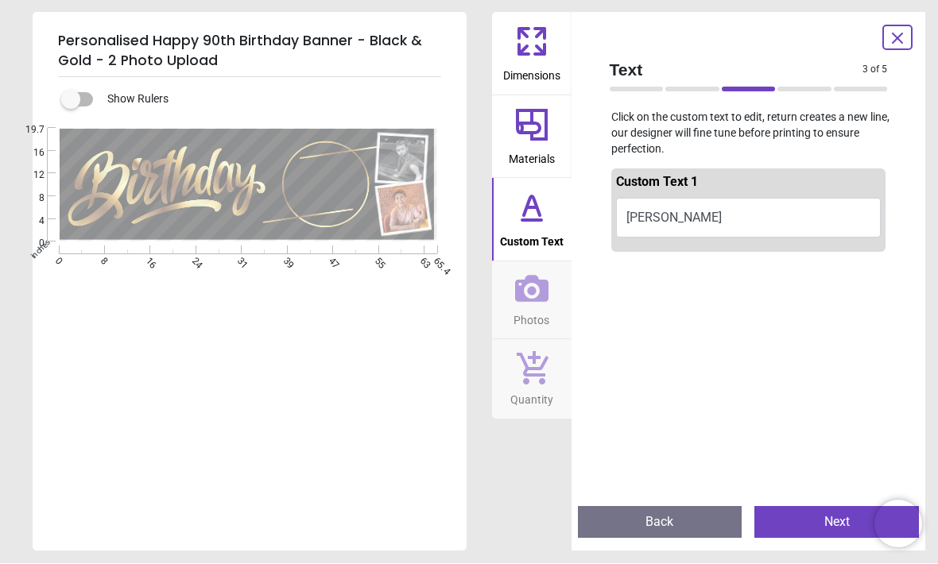
click at [803, 519] on button "Next" at bounding box center [836, 523] width 165 height 32
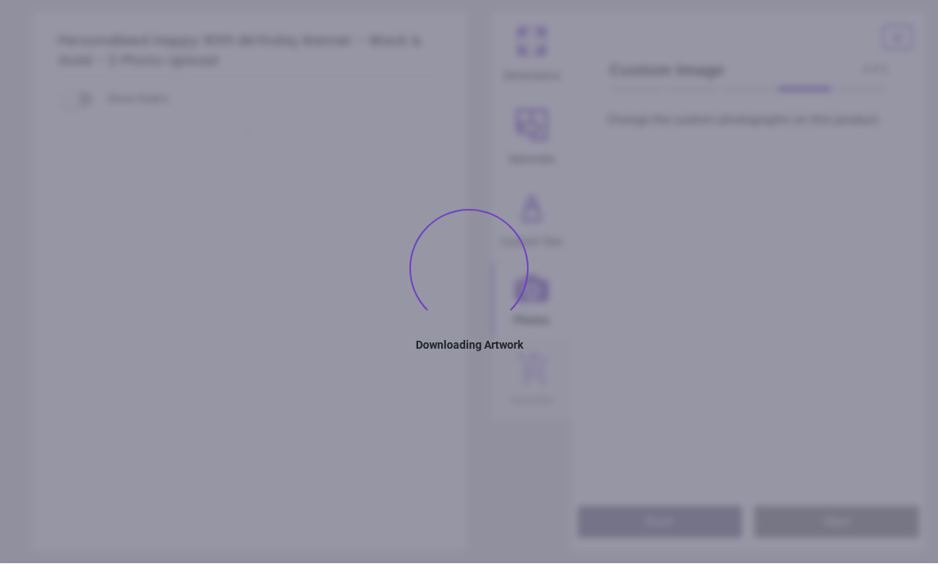
type textarea "******"
